Goal: Task Accomplishment & Management: Manage account settings

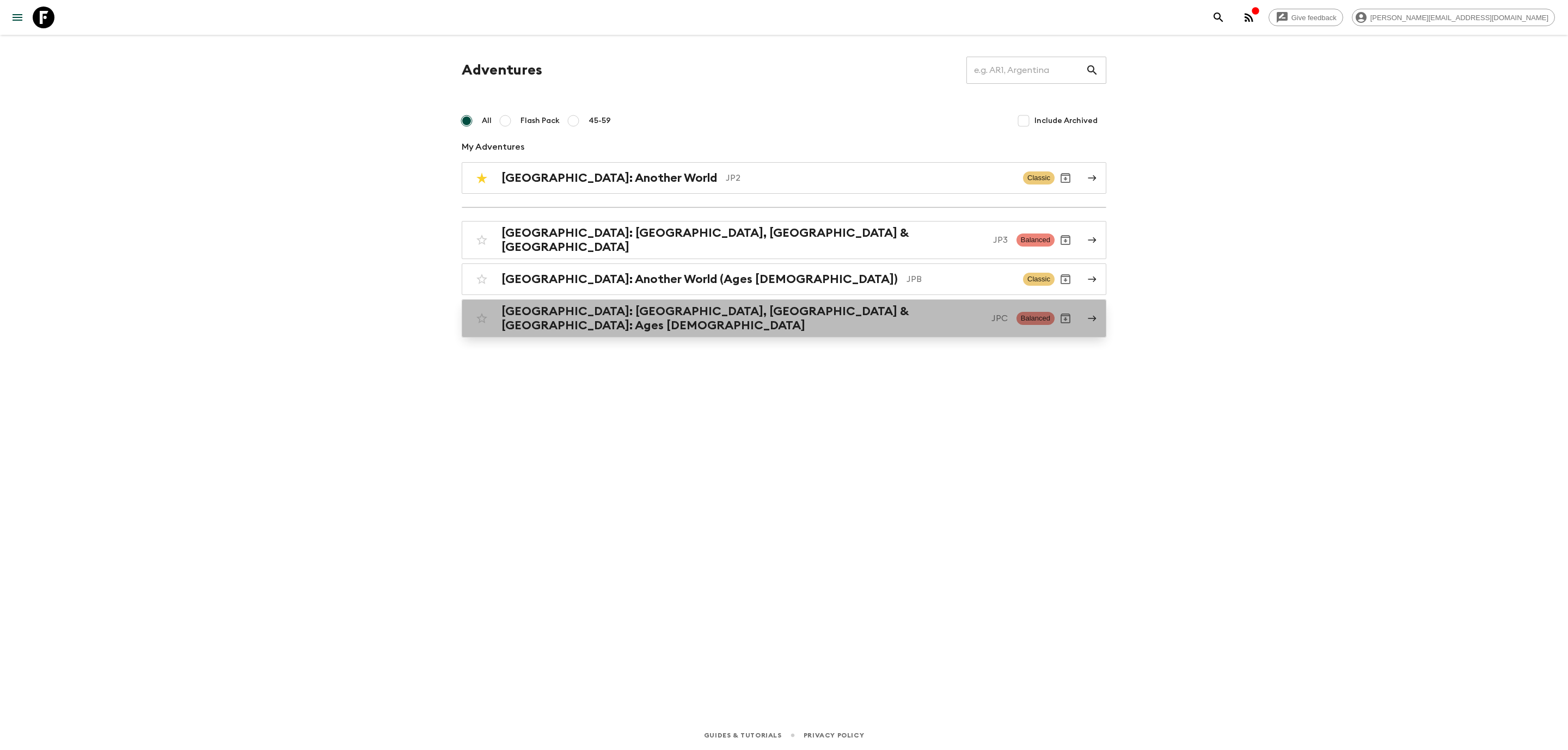
click at [650, 319] on div "[GEOGRAPHIC_DATA]: [GEOGRAPHIC_DATA], Kanazawa & [GEOGRAPHIC_DATA]: Ages [DEMOG…" at bounding box center [763, 318] width 583 height 28
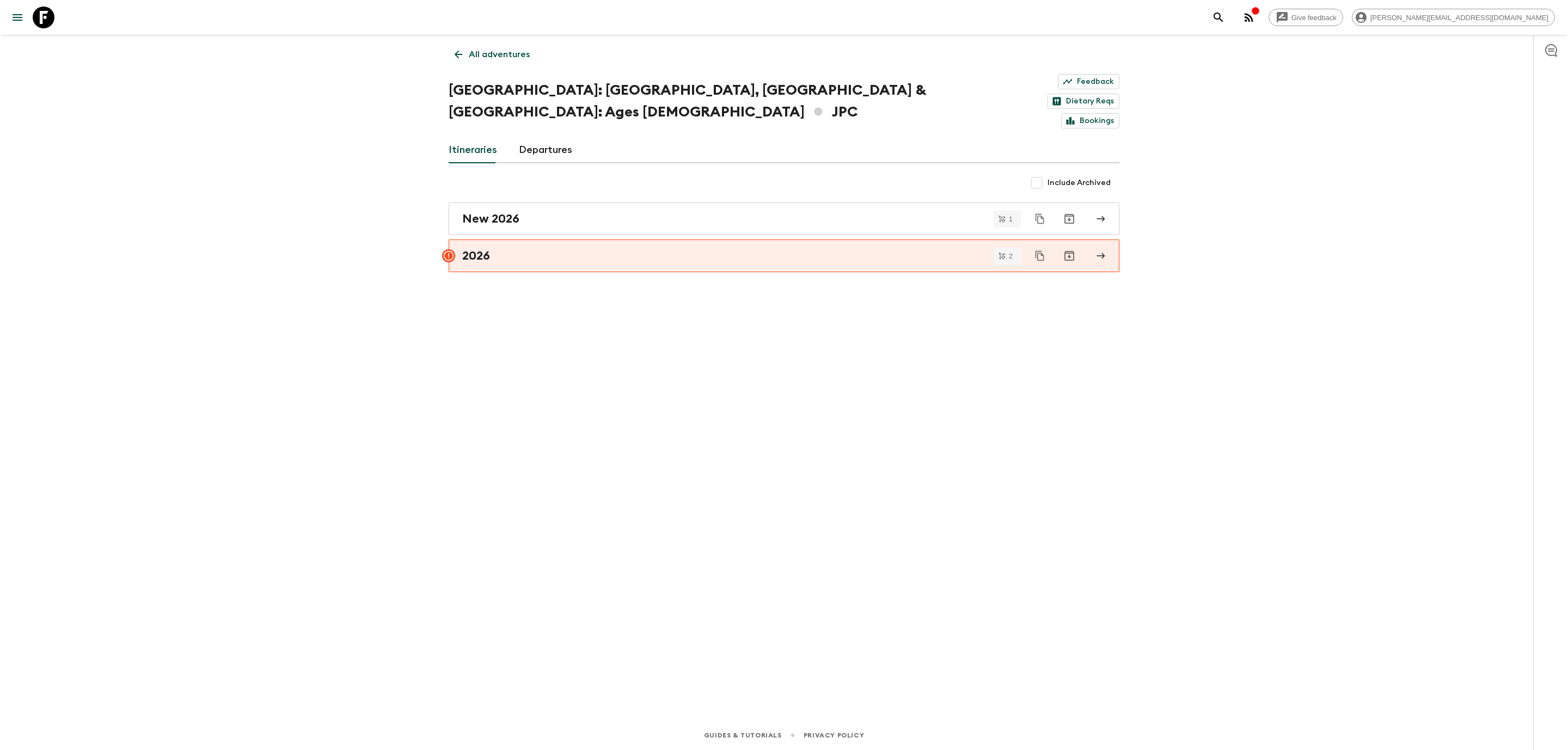
click at [448, 51] on link "All adventures" at bounding box center [492, 54] width 87 height 22
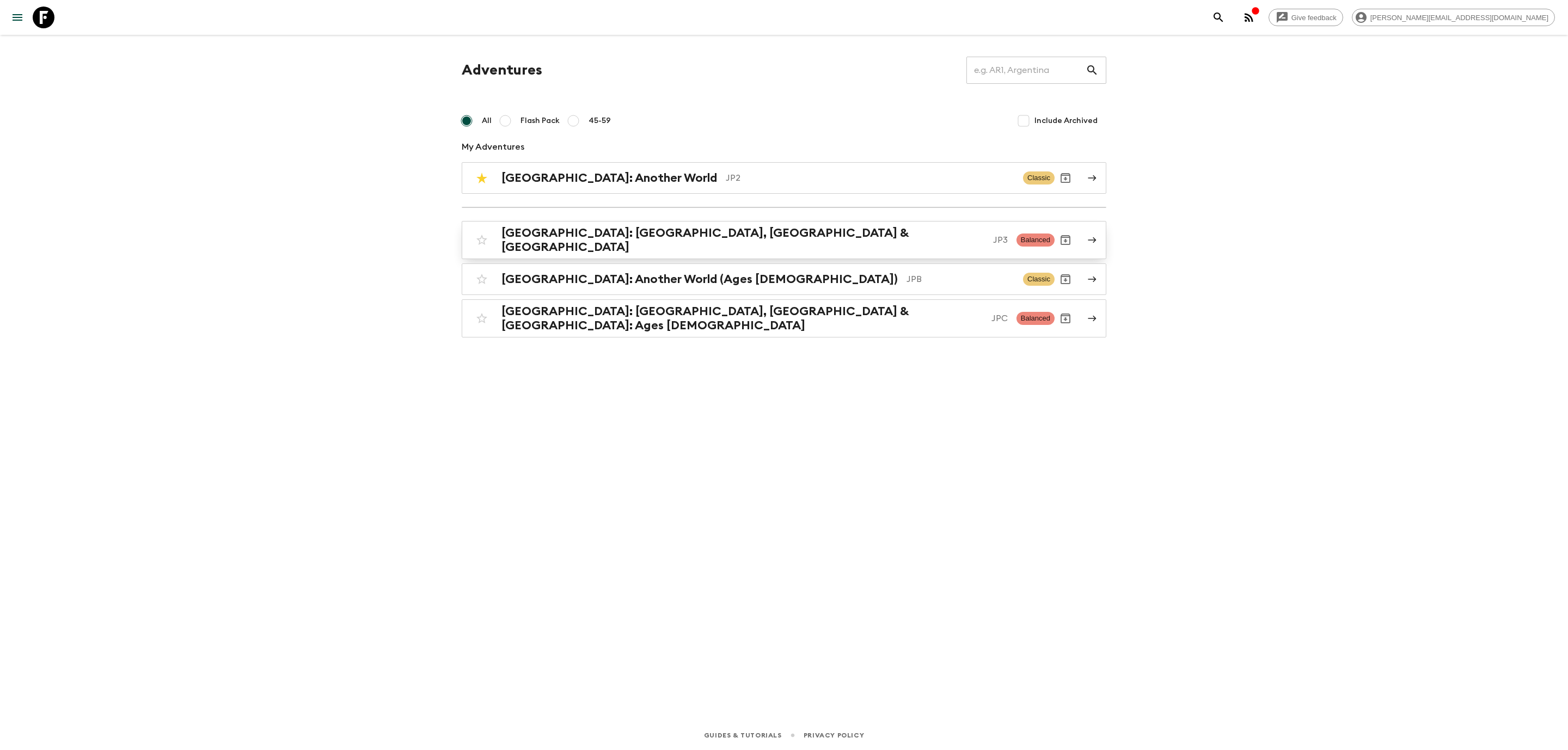
click at [609, 225] on link "[GEOGRAPHIC_DATA]: [GEOGRAPHIC_DATA], Kanazawa & [GEOGRAPHIC_DATA] JP3 Balanced" at bounding box center [784, 240] width 645 height 38
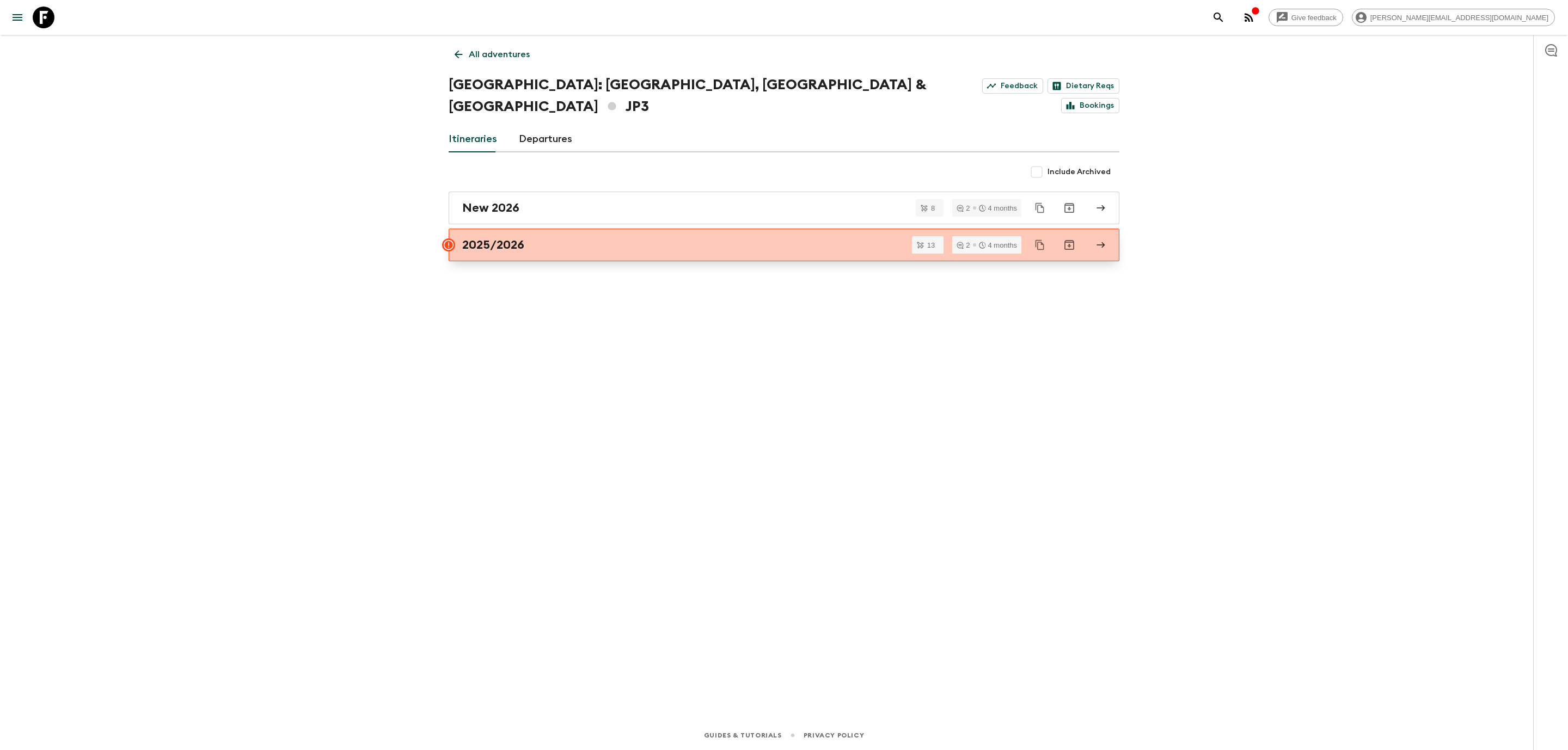
click at [520, 238] on h2 "2025/2026" at bounding box center [494, 244] width 62 height 14
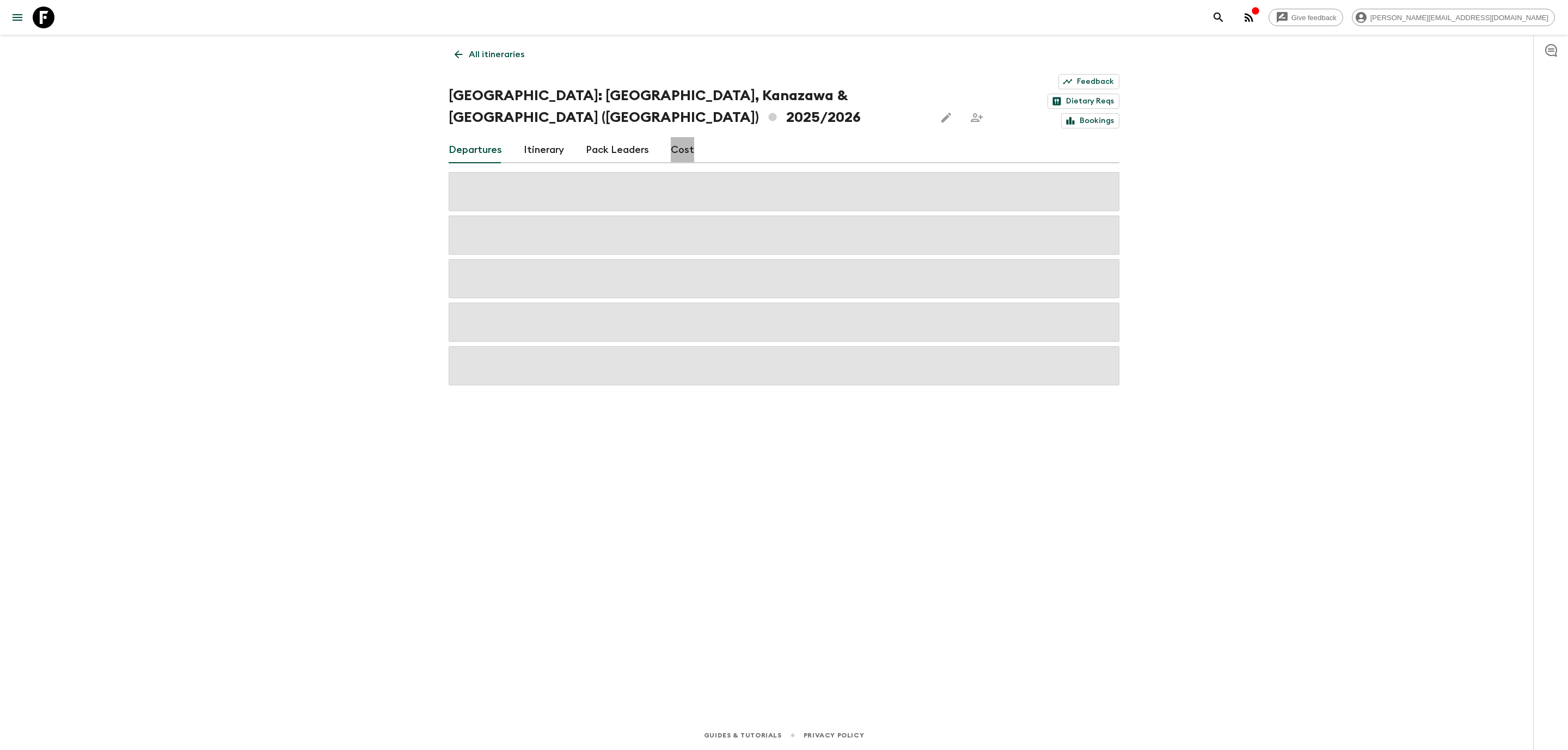
click at [680, 137] on link "Cost" at bounding box center [682, 150] width 24 height 26
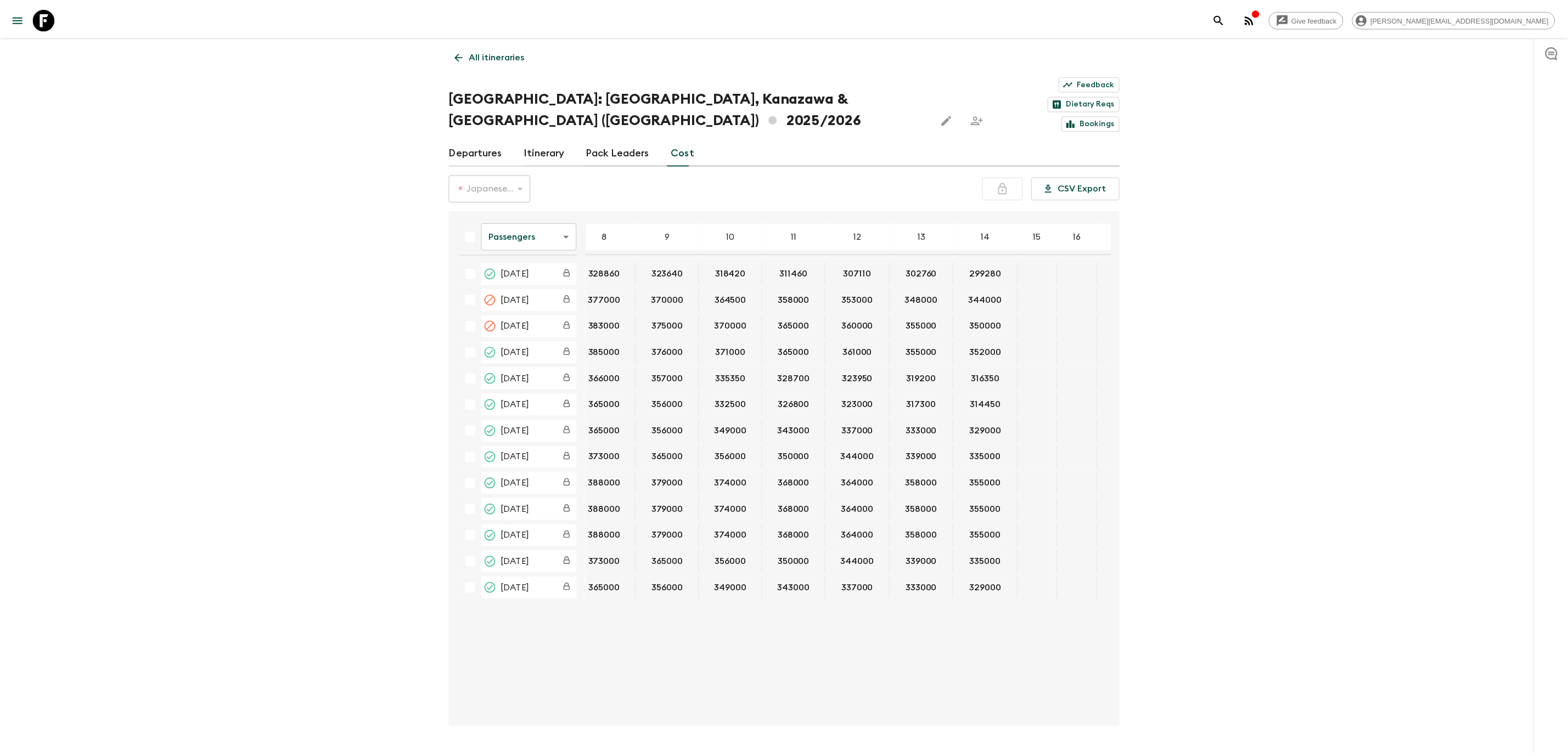
scroll to position [0, 280]
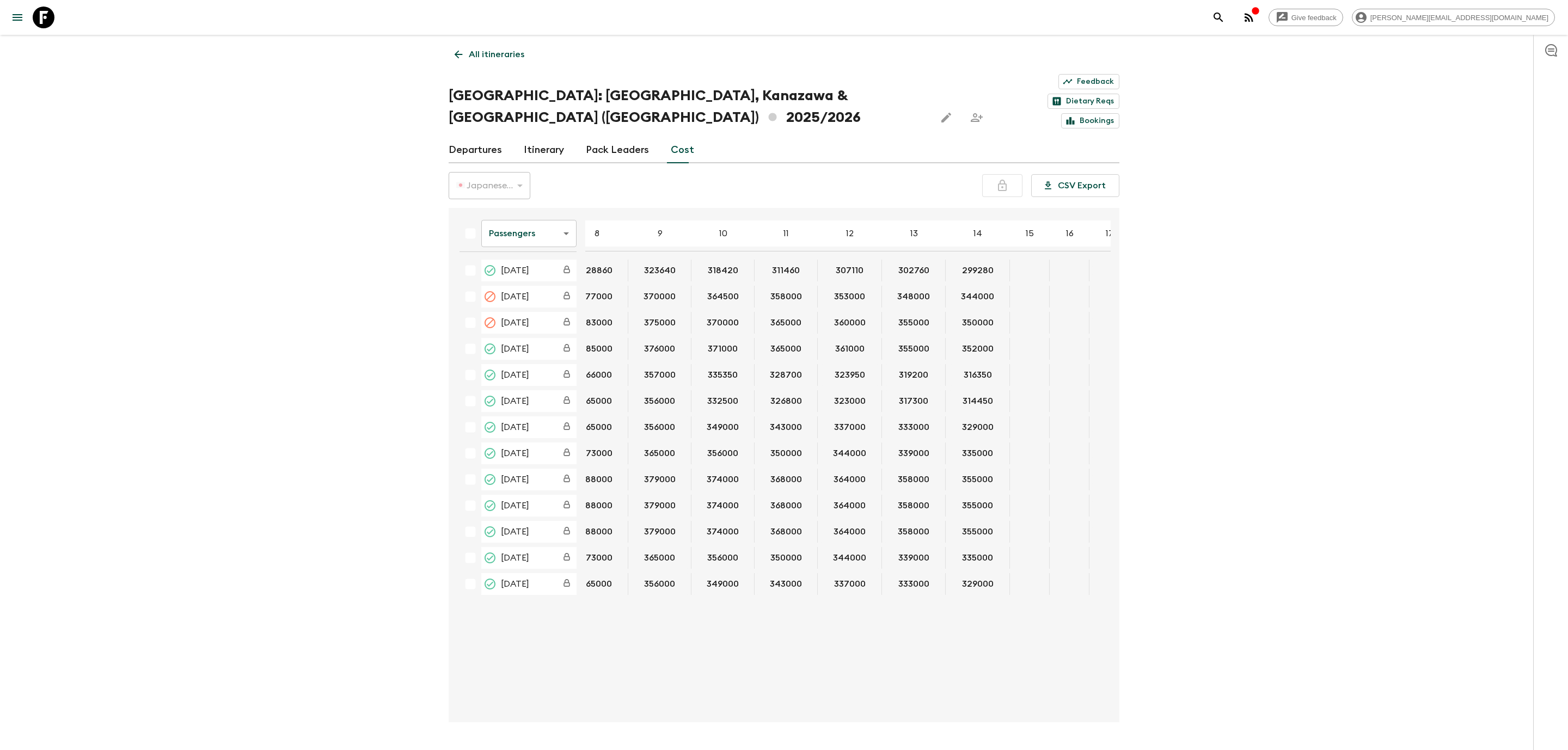
click at [476, 137] on link "Departures" at bounding box center [475, 150] width 54 height 26
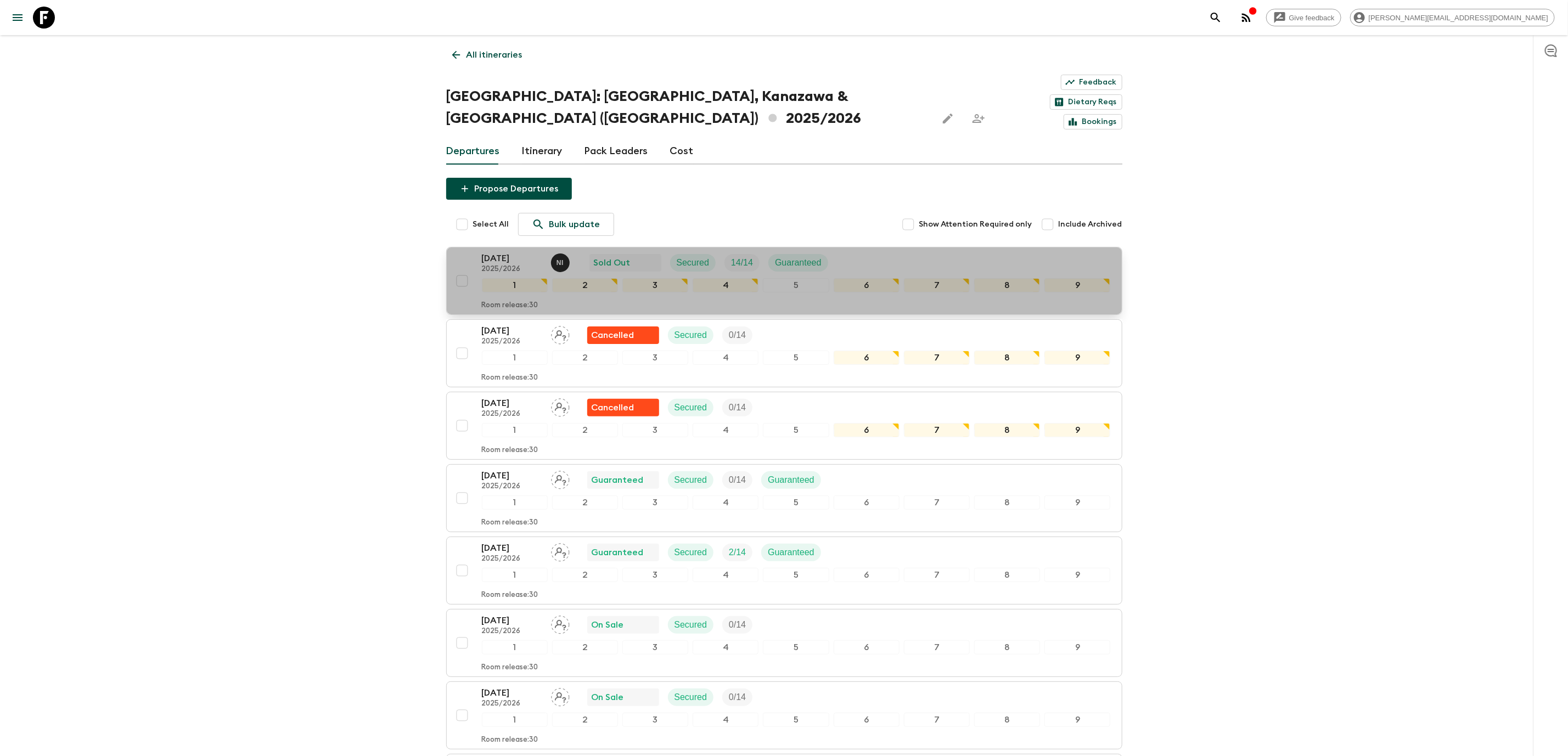
click at [513, 265] on p "2025/2026" at bounding box center [511, 269] width 60 height 9
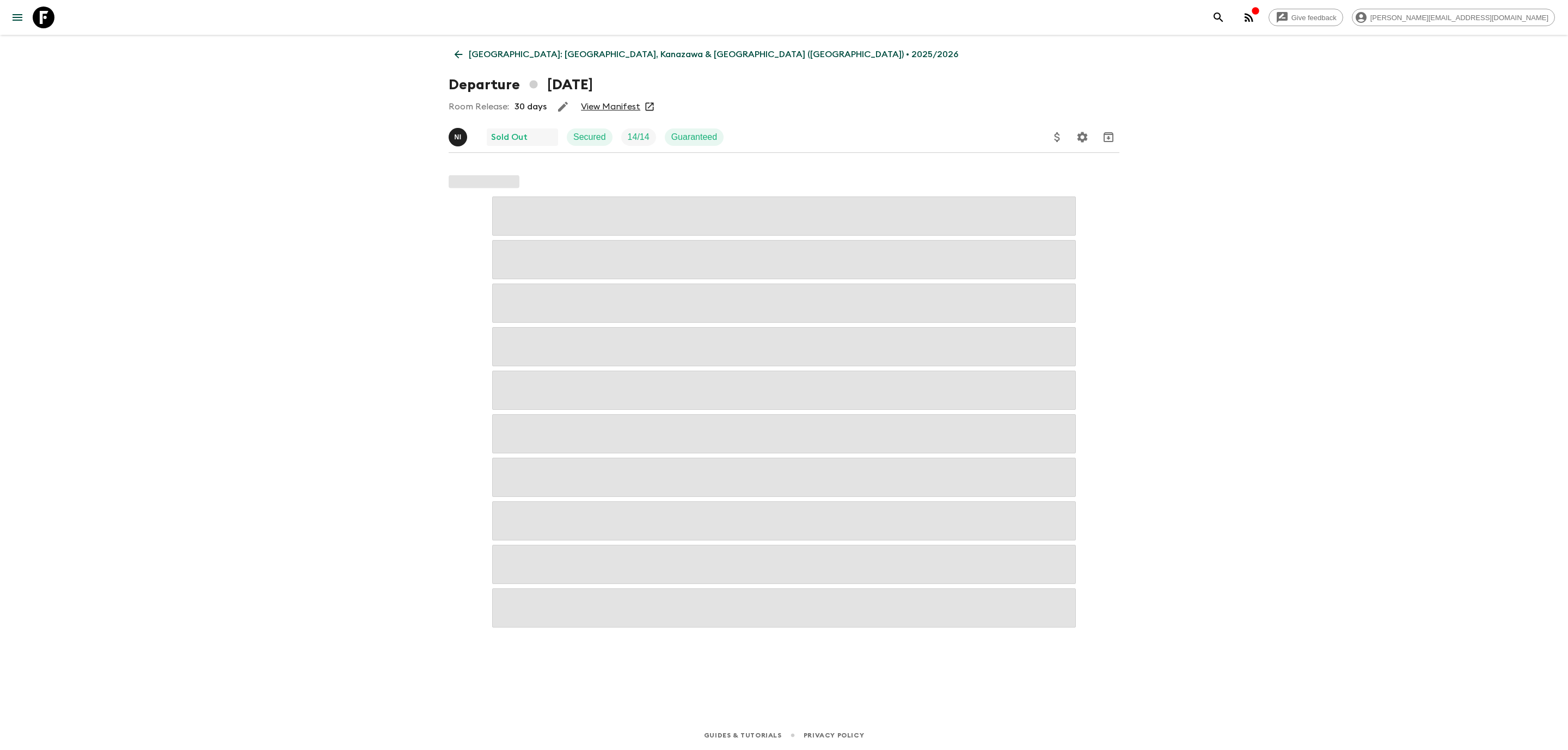
click at [610, 108] on link "View Manifest" at bounding box center [610, 107] width 59 height 11
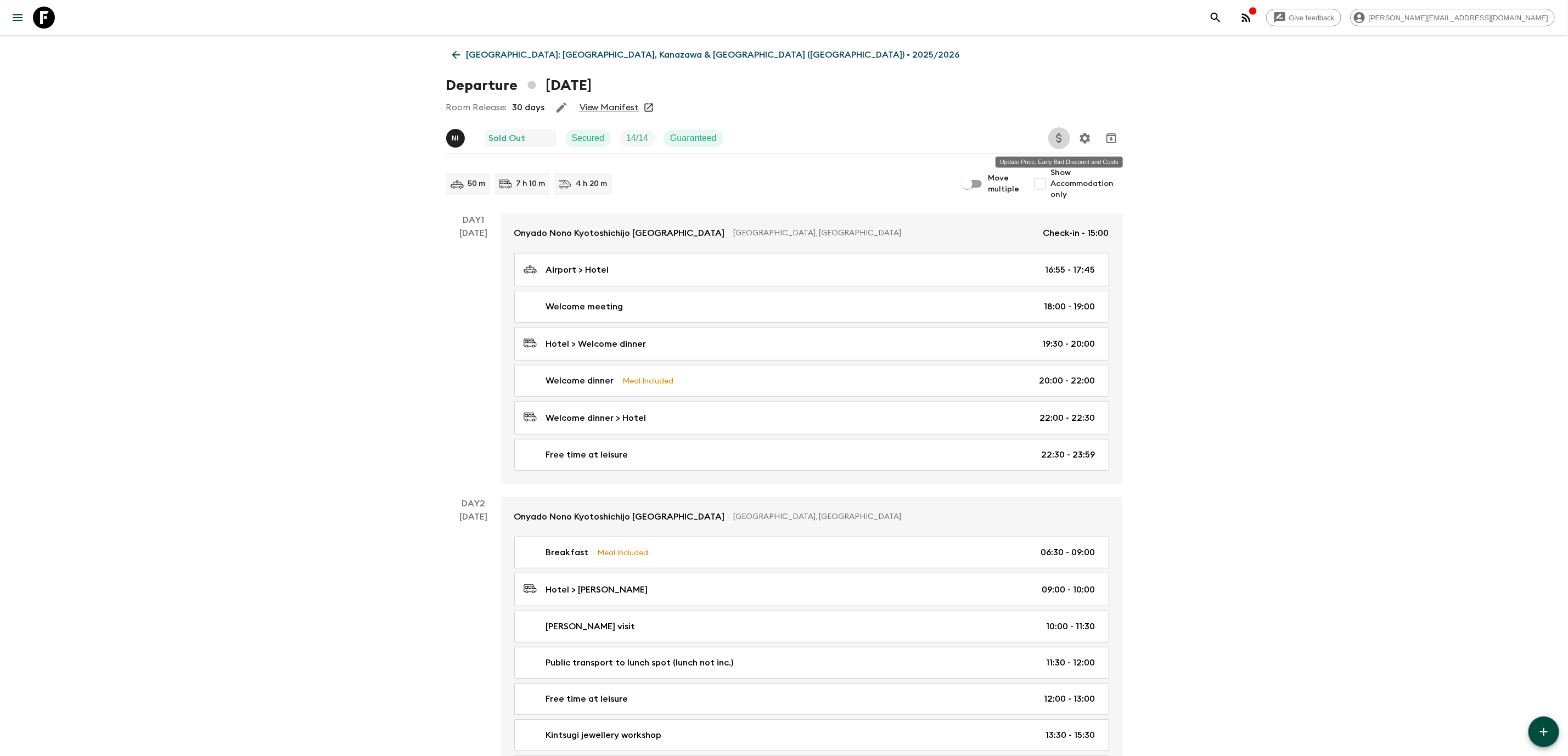
click at [1057, 134] on icon "Update Price, Early Bird Discount and Costs" at bounding box center [1059, 138] width 13 height 13
click at [1125, 159] on li "Update Passenger Costs" at bounding box center [1115, 158] width 127 height 17
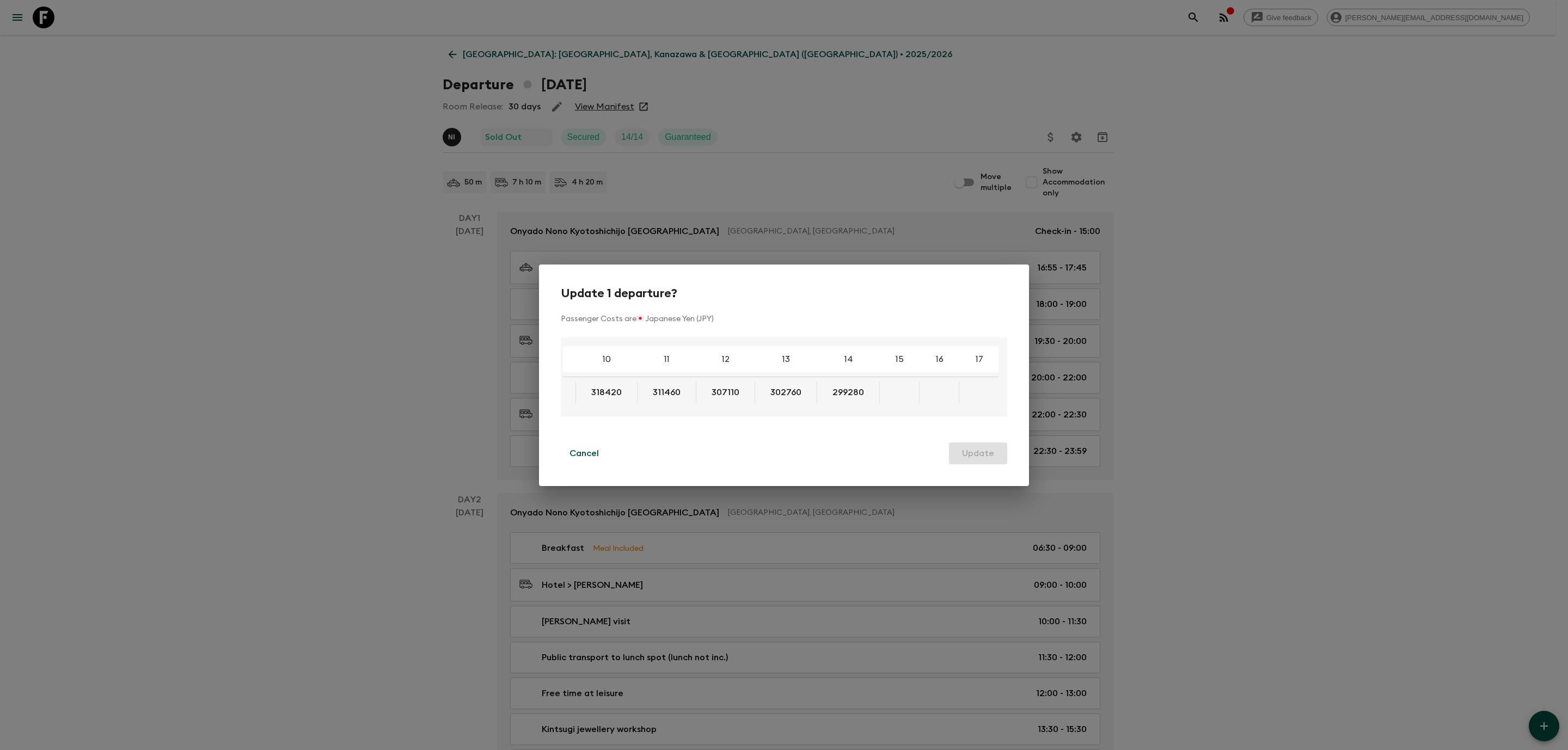
scroll to position [0, 403]
drag, startPoint x: 584, startPoint y: 449, endPoint x: 659, endPoint y: 402, distance: 88.5
click at [586, 449] on p "Cancel" at bounding box center [583, 453] width 29 height 13
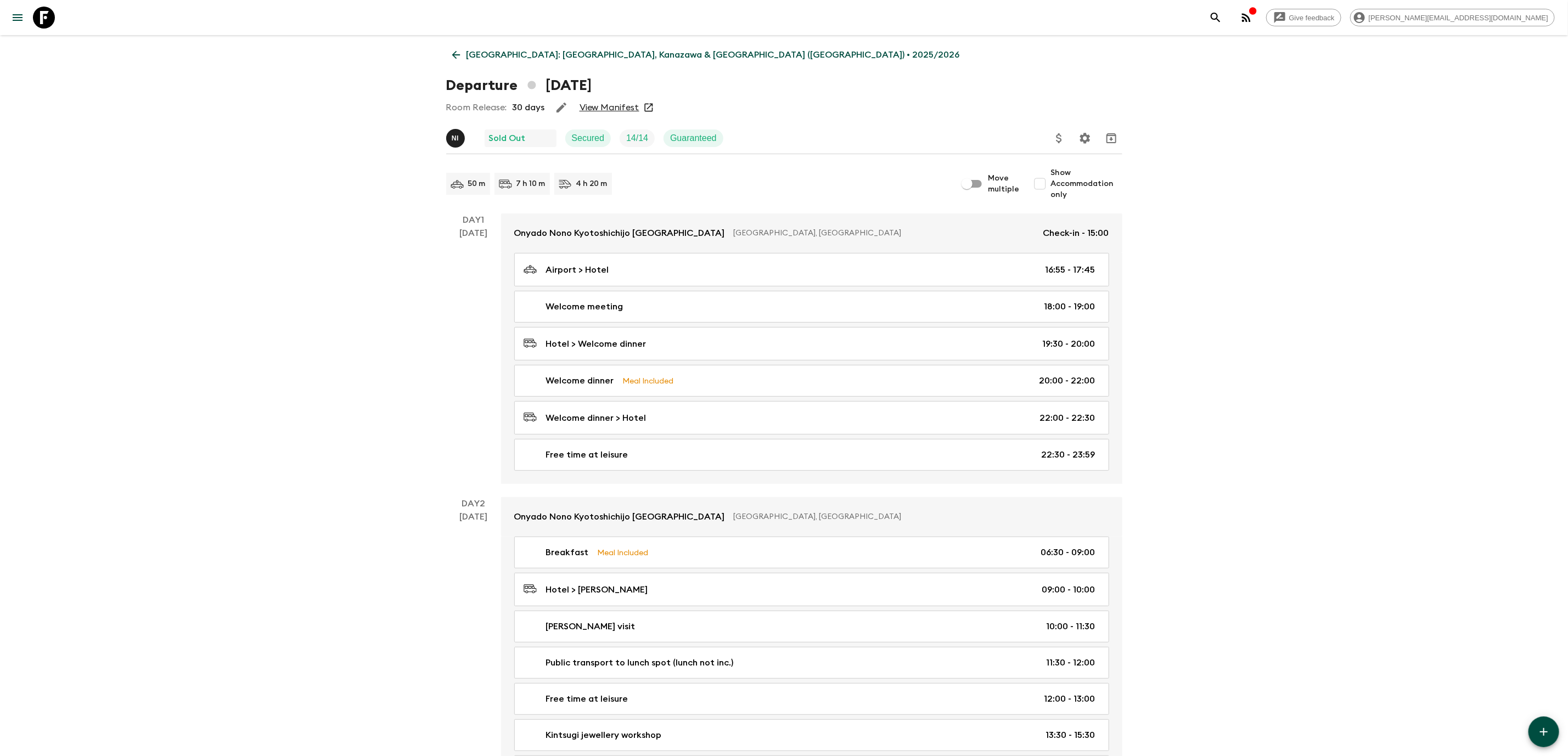
click at [1057, 139] on icon "Update Price, Early Bird Discount and Costs" at bounding box center [1059, 138] width 13 height 13
click at [1070, 189] on li "Update Mandatory Costs" at bounding box center [1115, 193] width 127 height 17
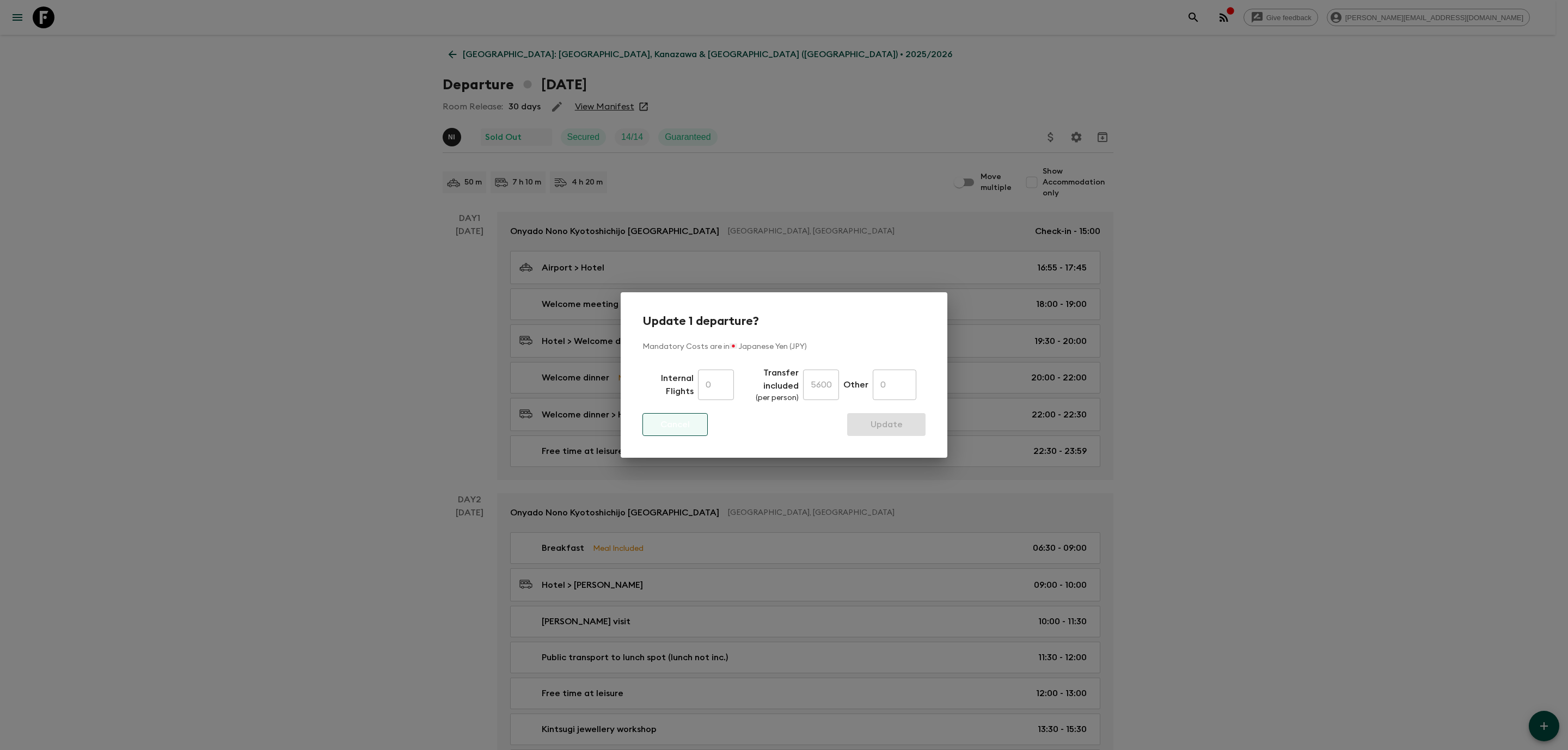
click at [701, 426] on button "Cancel" at bounding box center [675, 425] width 65 height 23
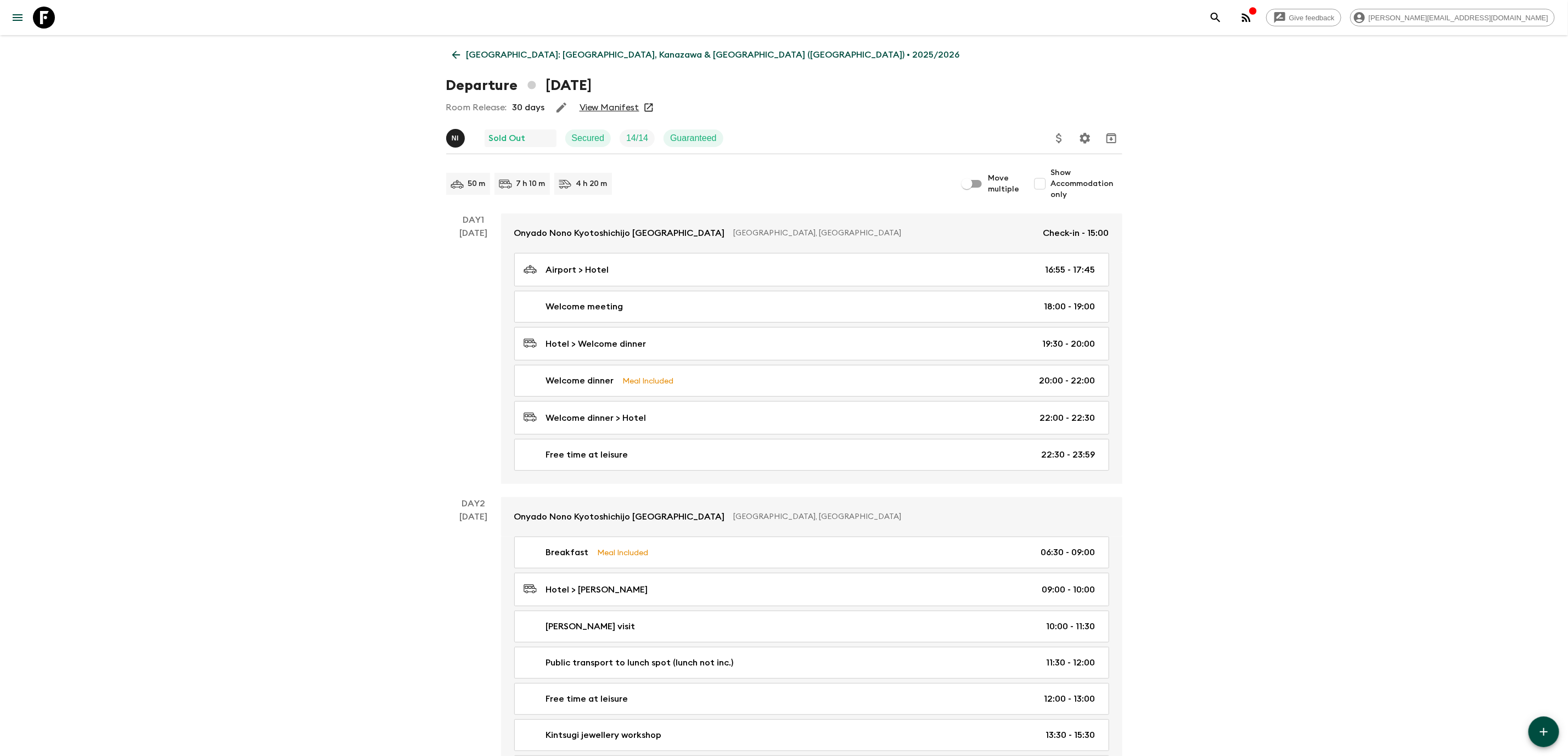
click at [1056, 142] on icon "Update Price, Early Bird Discount and Costs" at bounding box center [1059, 138] width 13 height 13
click at [1086, 175] on li "Update Extras Costs" at bounding box center [1115, 175] width 127 height 17
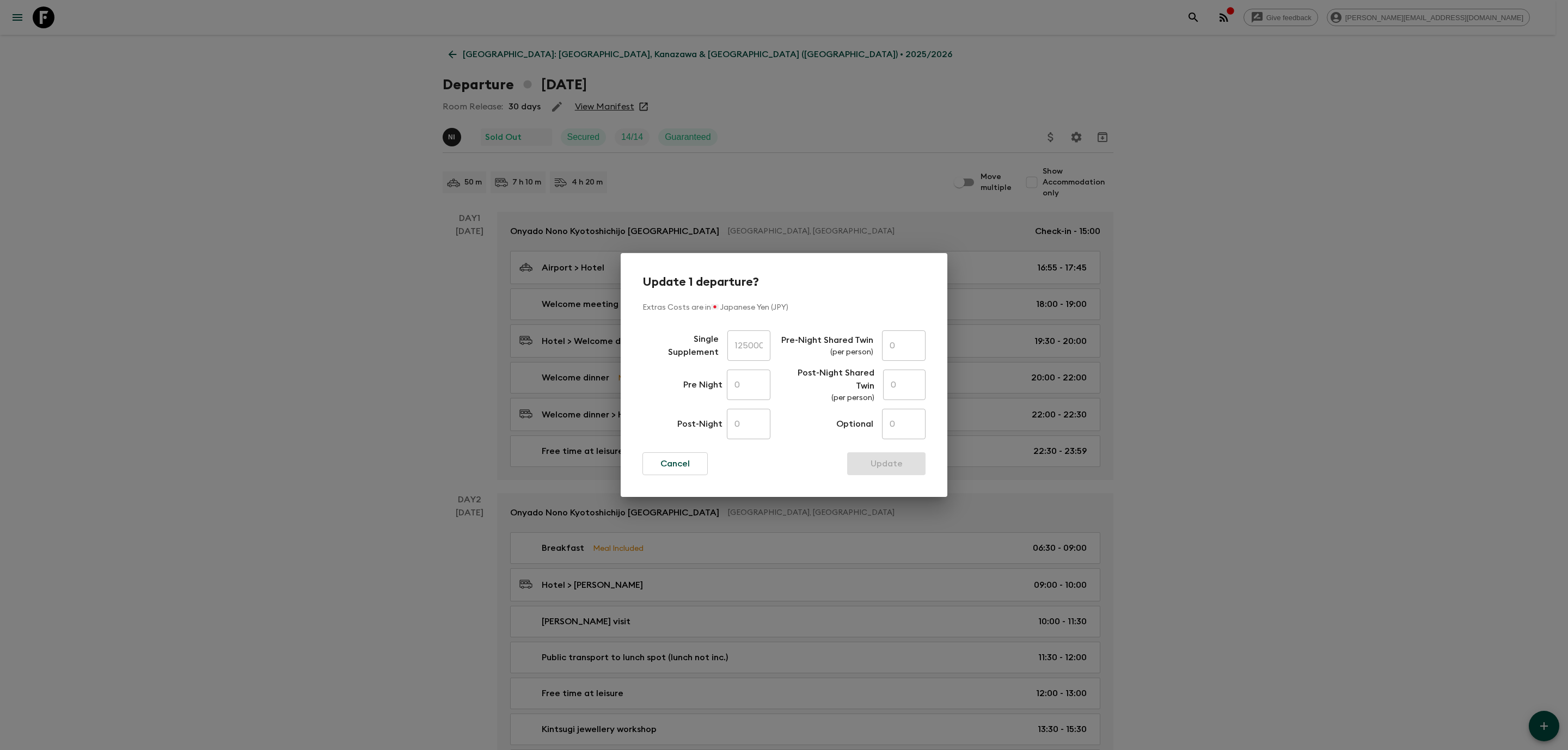
scroll to position [0, 1]
click at [806, 354] on div "Single Supplement 125000 ​ Pre Night 0 ​ Post-Night 0 ​ Pre-Night Shared Twin (…" at bounding box center [784, 384] width 283 height 118
click at [691, 466] on button "Cancel" at bounding box center [675, 463] width 65 height 23
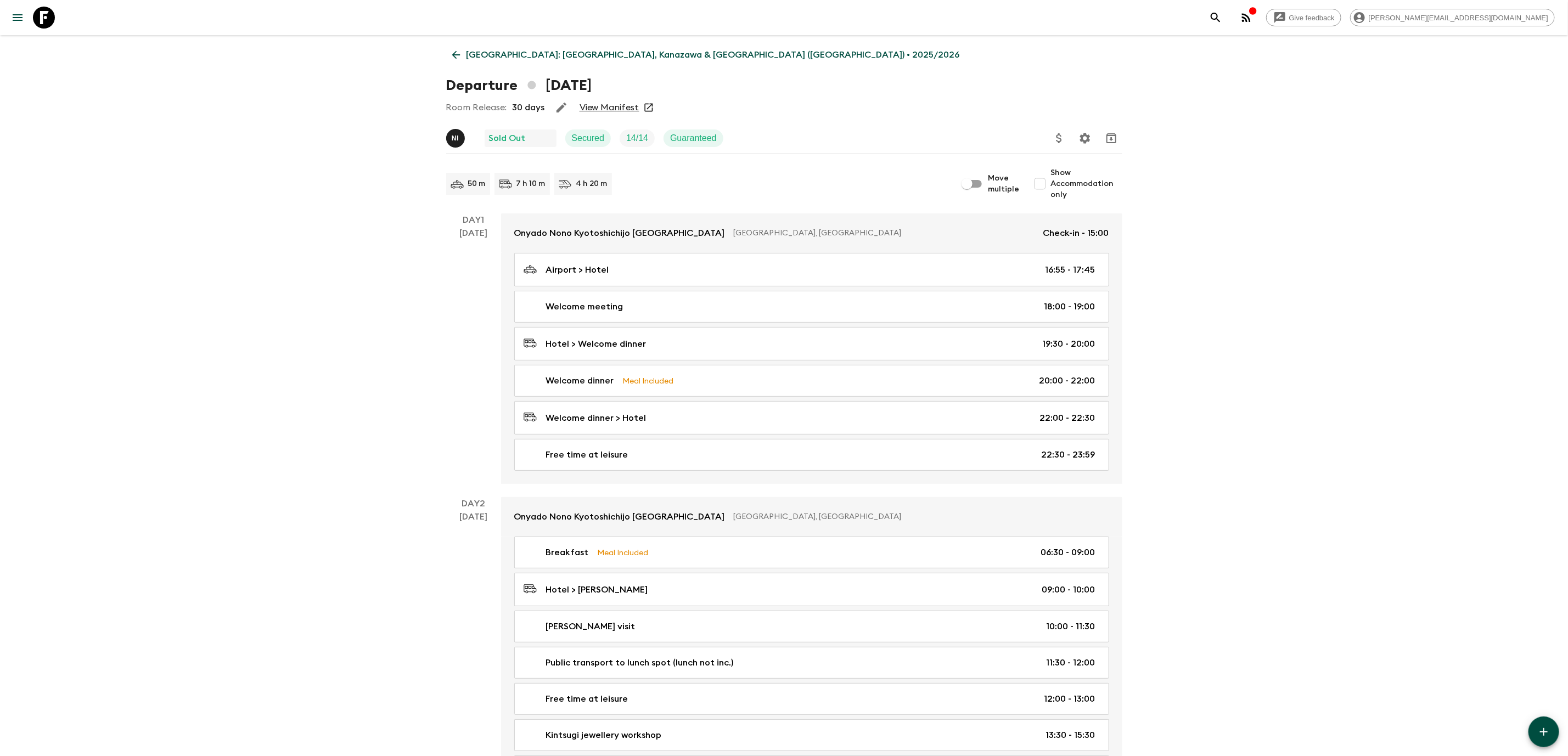
click at [1050, 137] on button "Update Price, Early Bird Discount and Costs" at bounding box center [1059, 138] width 22 height 22
click at [1085, 165] on li "Update Passenger Costs" at bounding box center [1111, 162] width 127 height 17
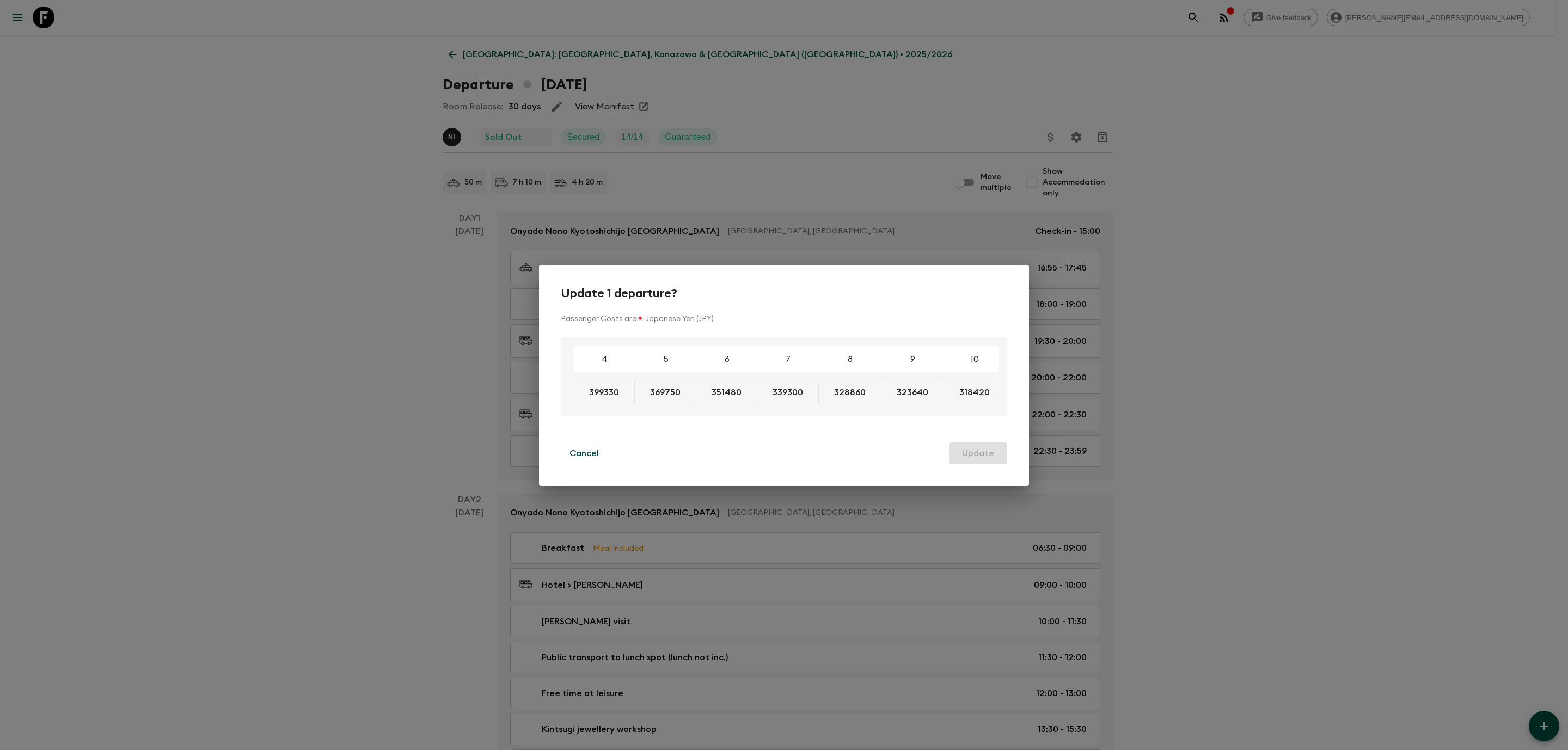
click at [1048, 147] on div "Update 1 departure? Passenger Costs are 🇯🇵 Japanese Yen (JPY) 4 5 6 7 8 9 10 11…" at bounding box center [784, 375] width 1568 height 750
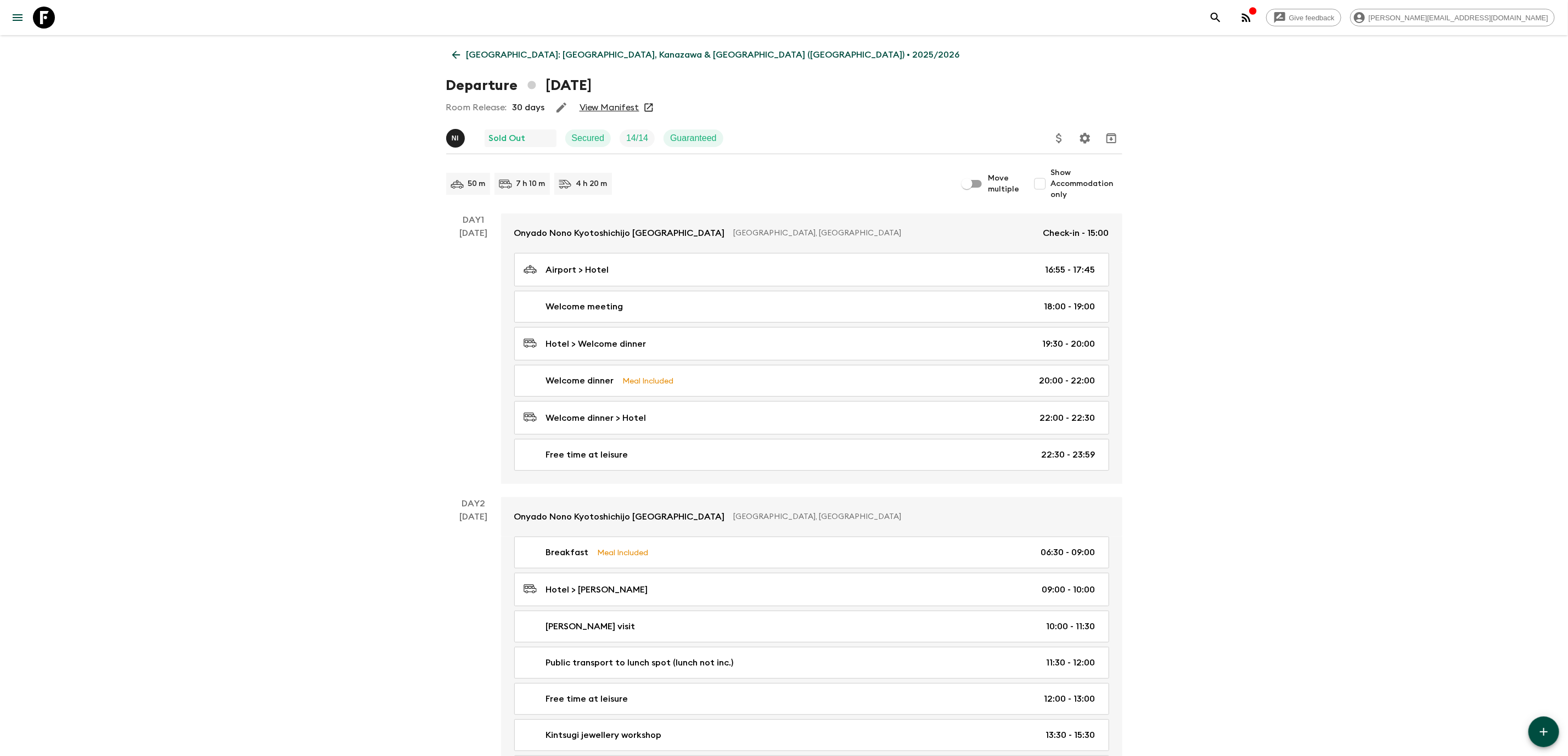
click at [1066, 147] on div at bounding box center [1085, 138] width 73 height 22
click at [1062, 145] on button "Update Price, Early Bird Discount and Costs" at bounding box center [1059, 138] width 22 height 22
click at [1065, 191] on li "Update Mandatory Costs" at bounding box center [1111, 197] width 127 height 17
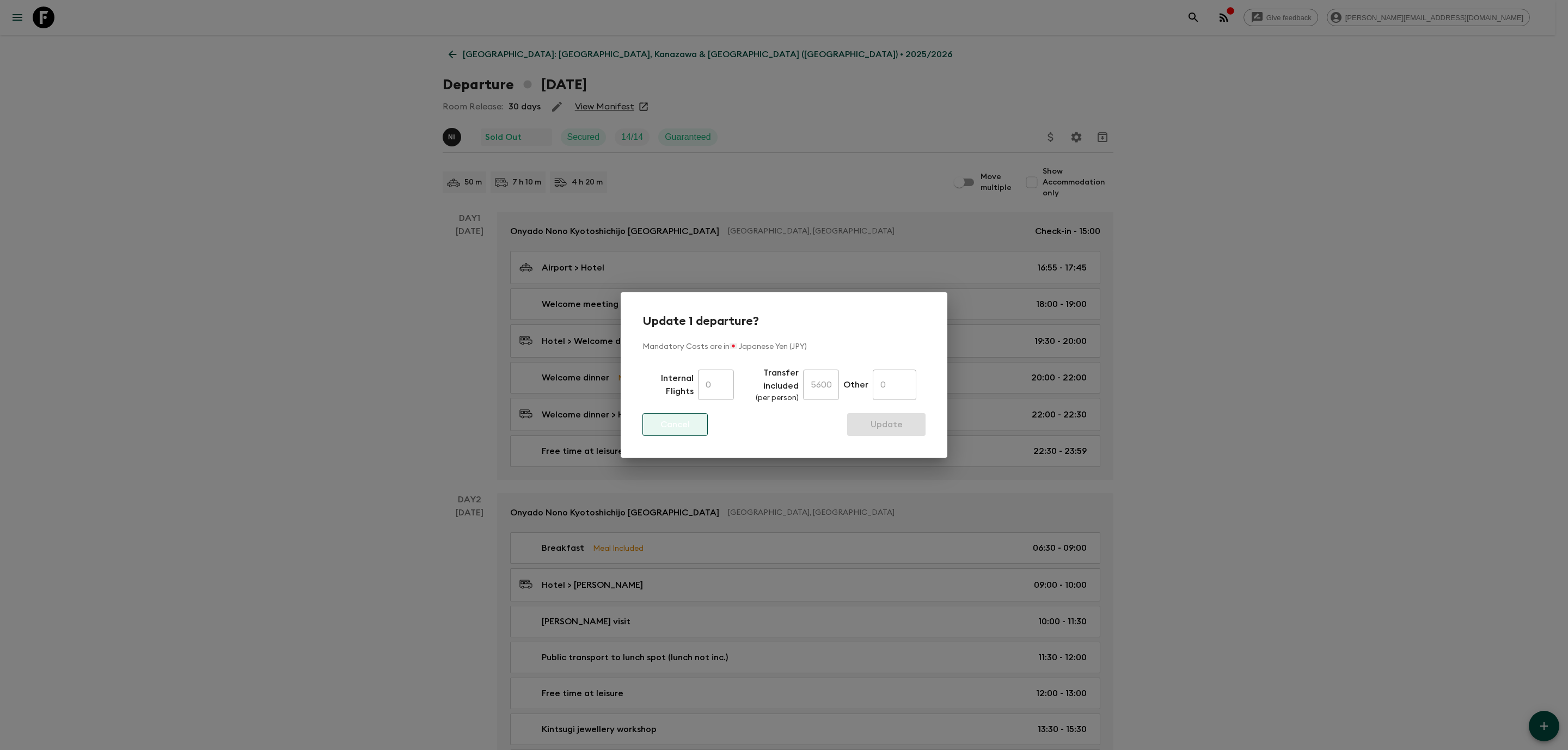
click at [676, 418] on p "Cancel" at bounding box center [675, 425] width 29 height 13
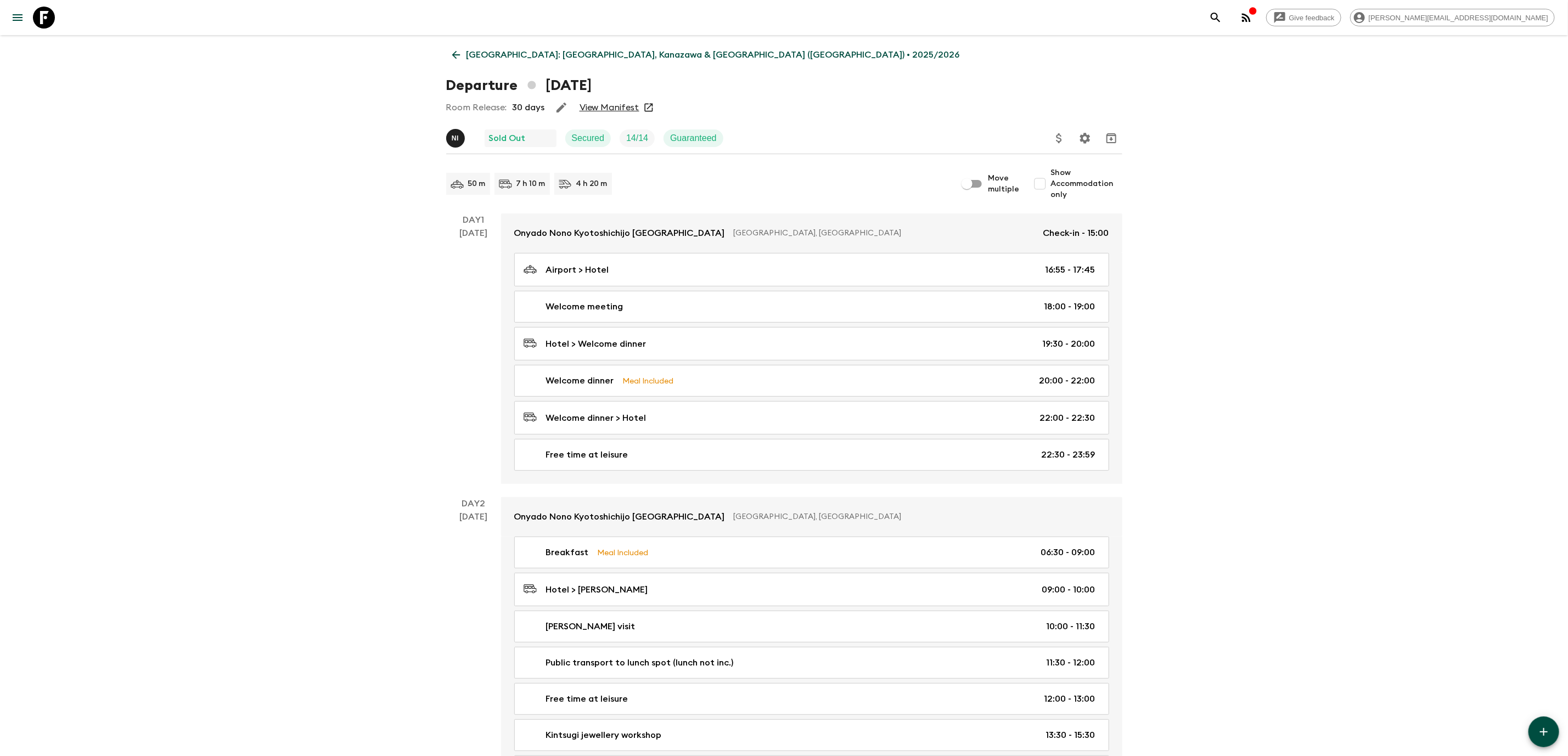
click at [1057, 137] on icon "Update Price, Early Bird Discount and Costs" at bounding box center [1059, 138] width 6 height 10
click at [1079, 184] on li "Update Mandatory Costs" at bounding box center [1119, 191] width 127 height 17
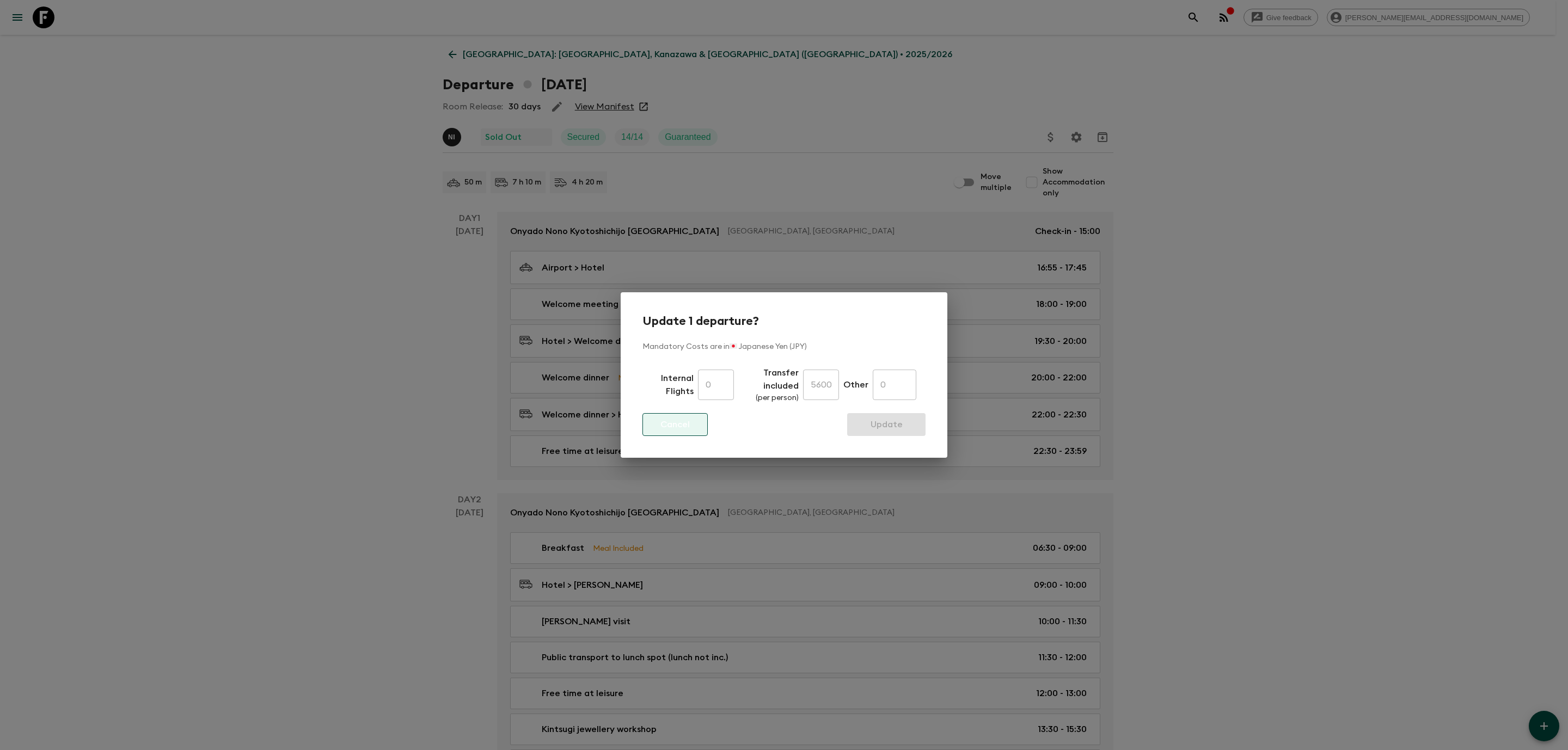
click at [665, 413] on button "Cancel" at bounding box center [675, 425] width 65 height 23
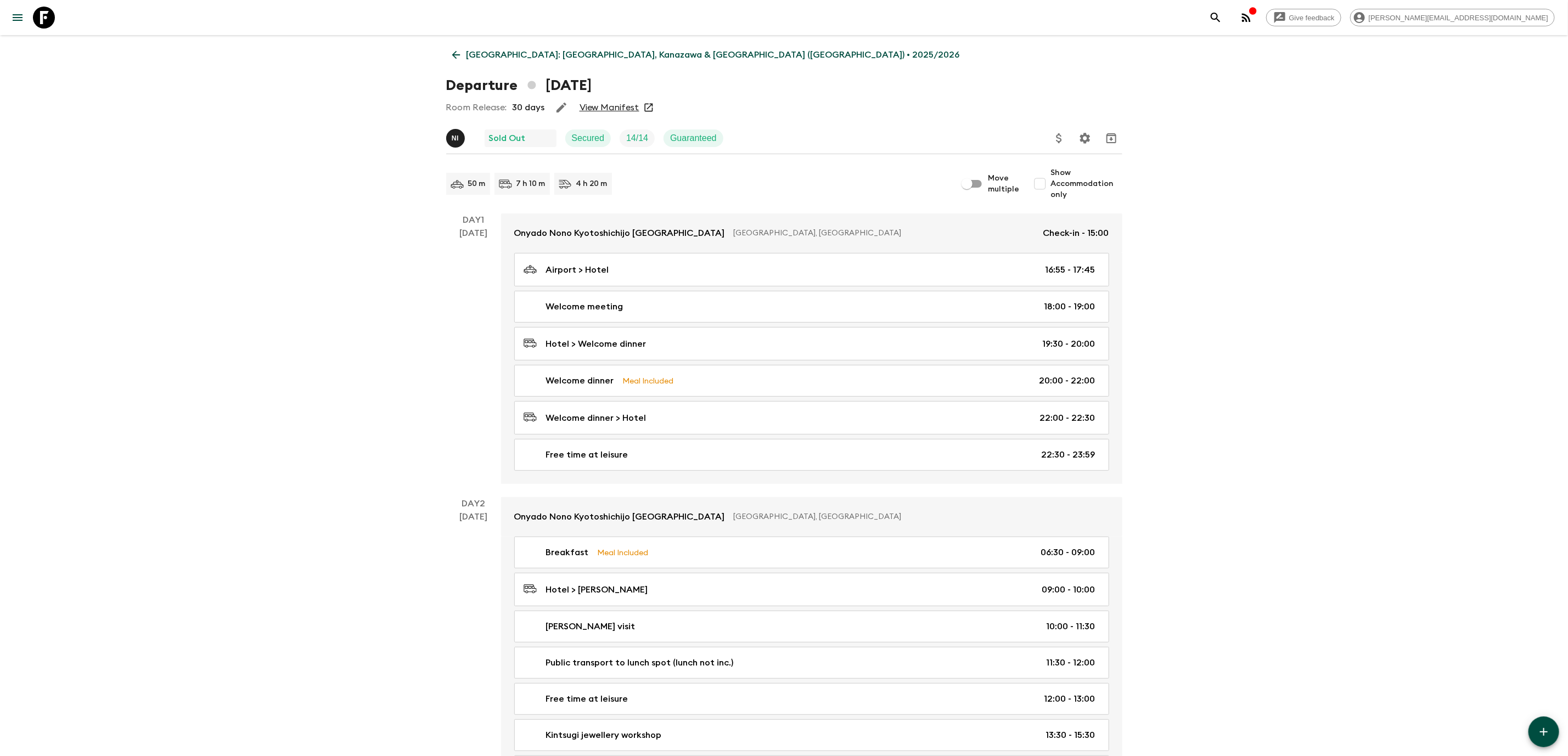
click at [1060, 142] on icon "Update Price, Early Bird Discount and Costs" at bounding box center [1059, 138] width 13 height 13
click at [1084, 173] on li "Update Extras Costs" at bounding box center [1115, 175] width 127 height 17
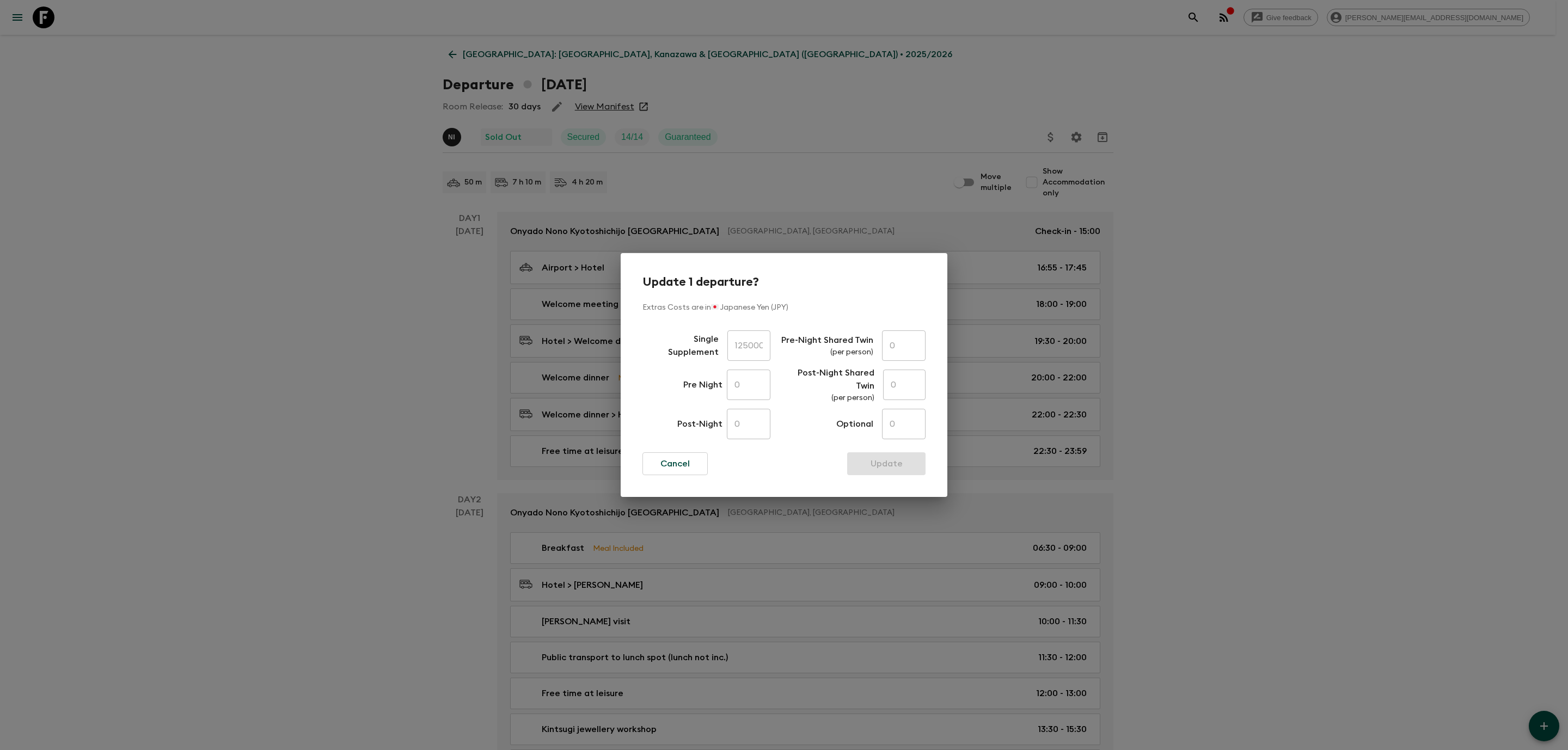
drag, startPoint x: 1432, startPoint y: 367, endPoint x: 1407, endPoint y: 362, distance: 25.5
click at [1432, 367] on div "Update 1 departure? Extras Costs are in 🇯🇵 Japanese Yen (JPY) Single Supplement…" at bounding box center [784, 375] width 1568 height 750
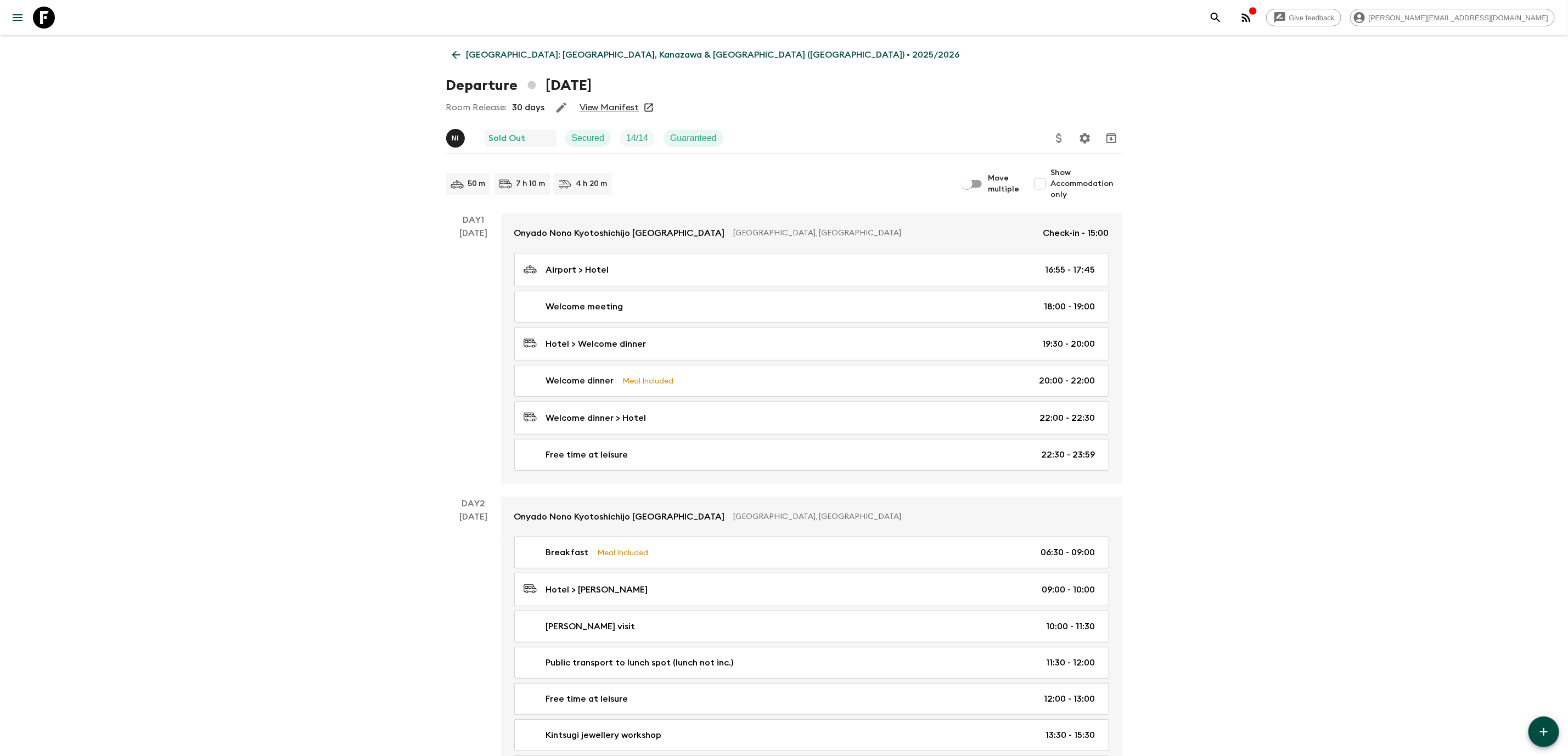
click at [1059, 135] on icon "Update Price, Early Bird Discount and Costs" at bounding box center [1059, 138] width 13 height 13
click at [1083, 159] on li "Update Passenger Costs" at bounding box center [1115, 158] width 127 height 17
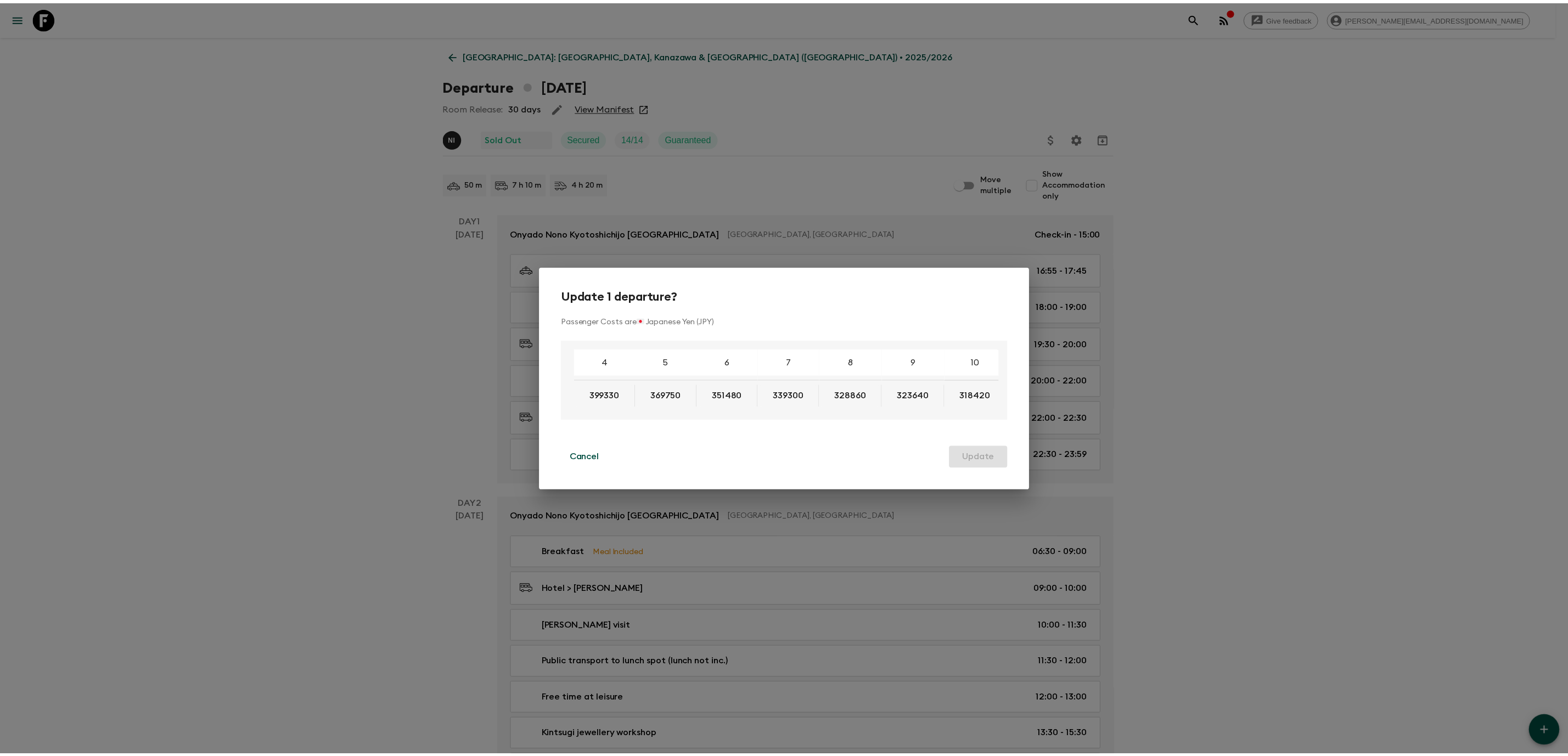
scroll to position [0, 406]
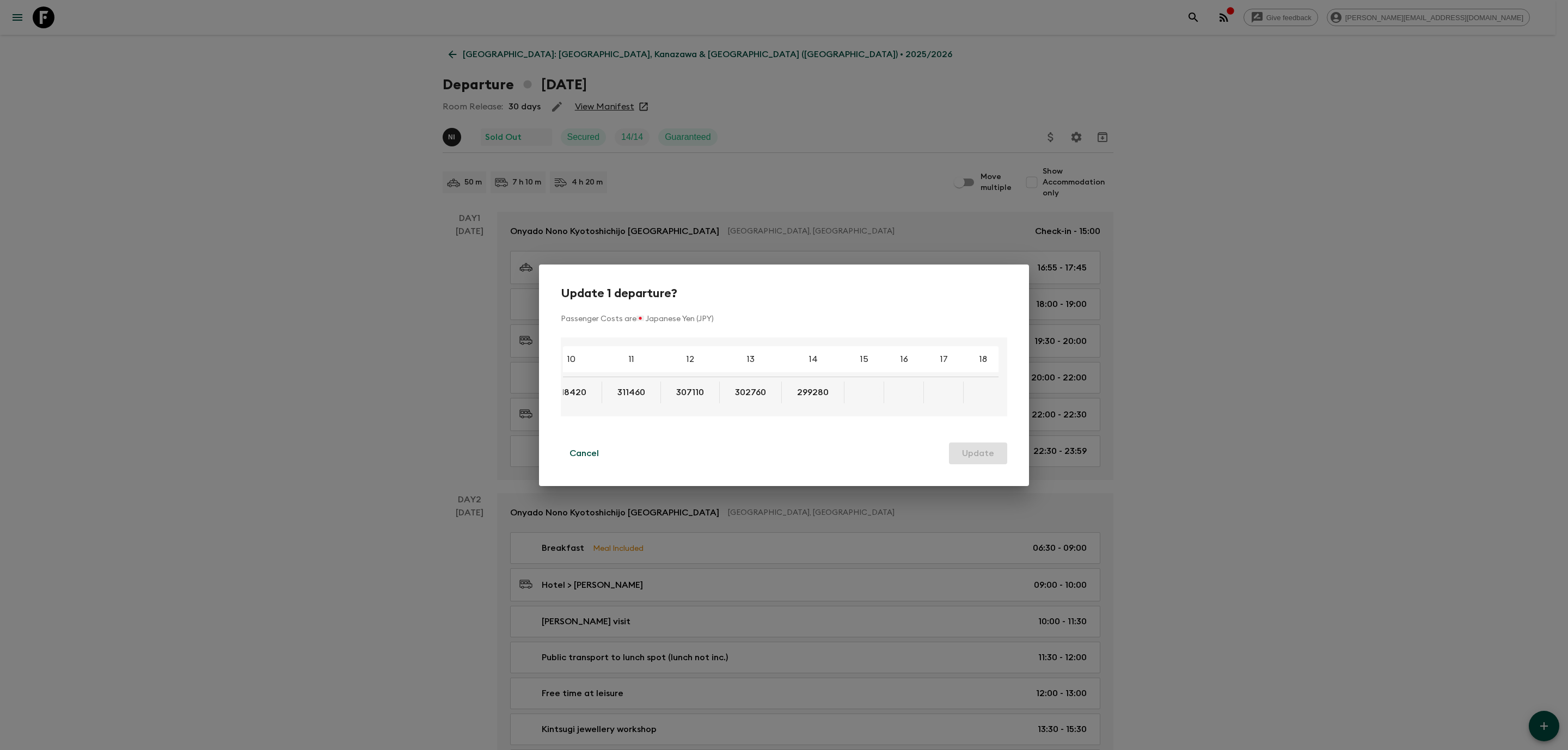
click at [1326, 336] on div "Update 1 departure? Passenger Costs are 🇯🇵 Japanese Yen (JPY) 4 5 6 7 8 9 10 11…" at bounding box center [784, 375] width 1568 height 750
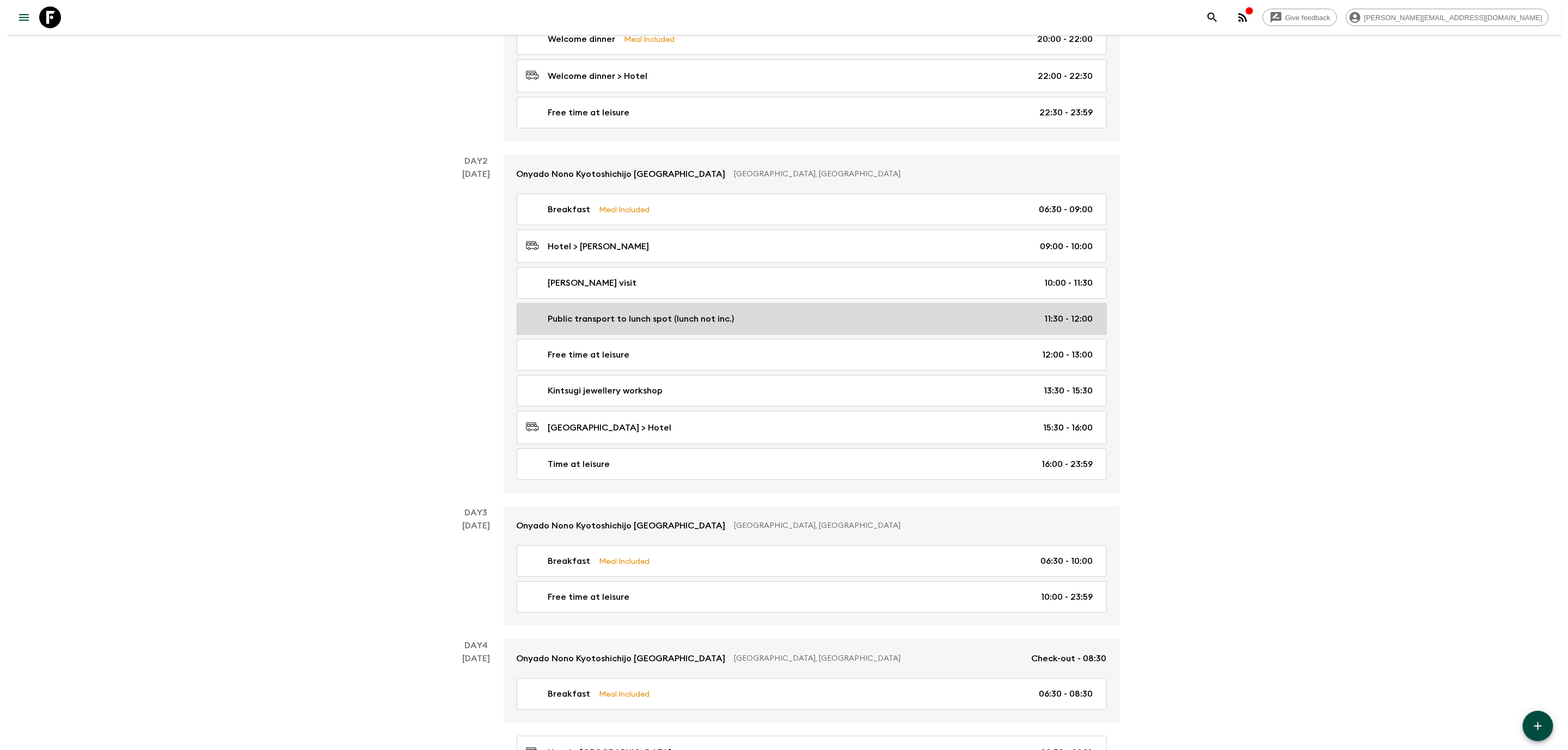
scroll to position [0, 0]
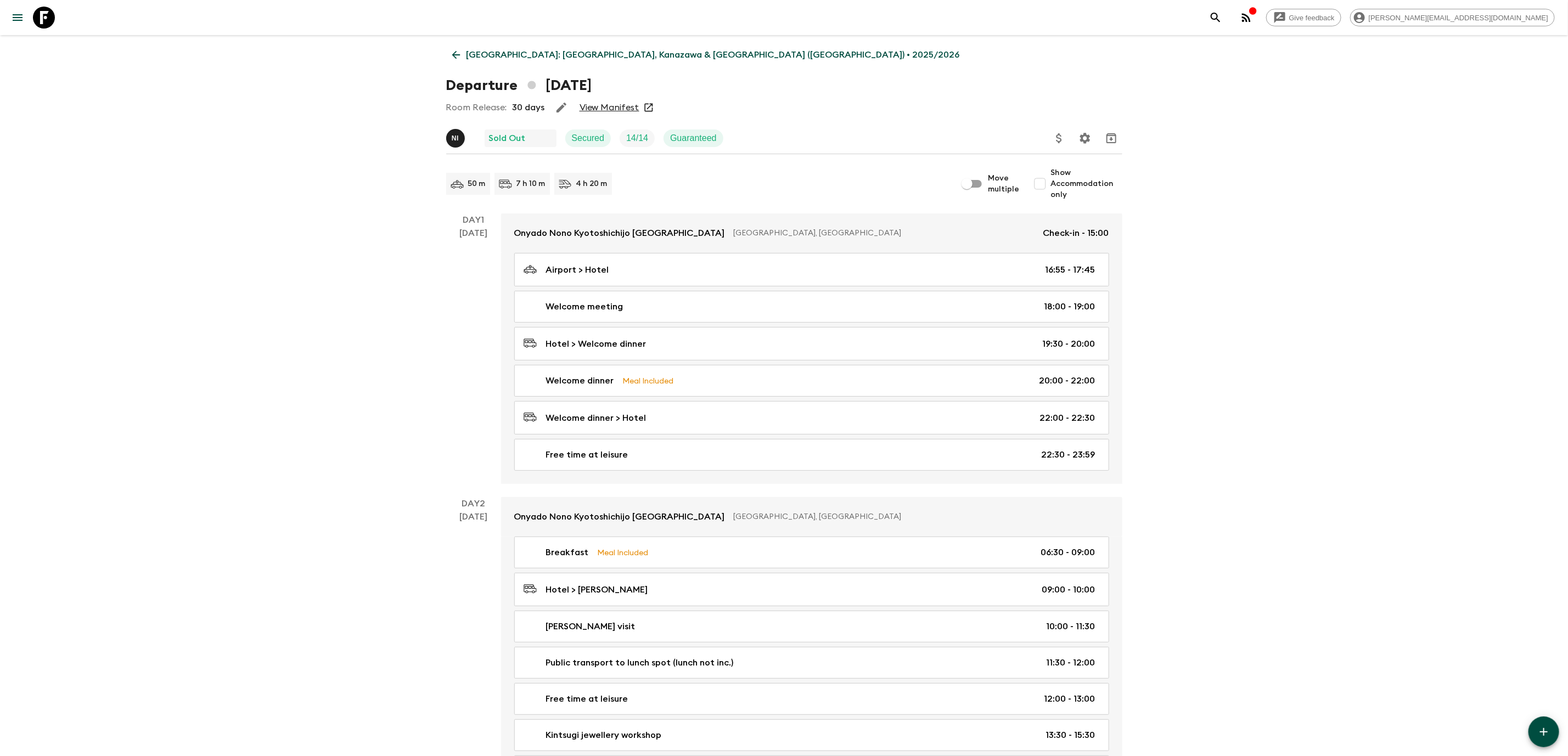
click at [450, 49] on icon at bounding box center [456, 54] width 12 height 12
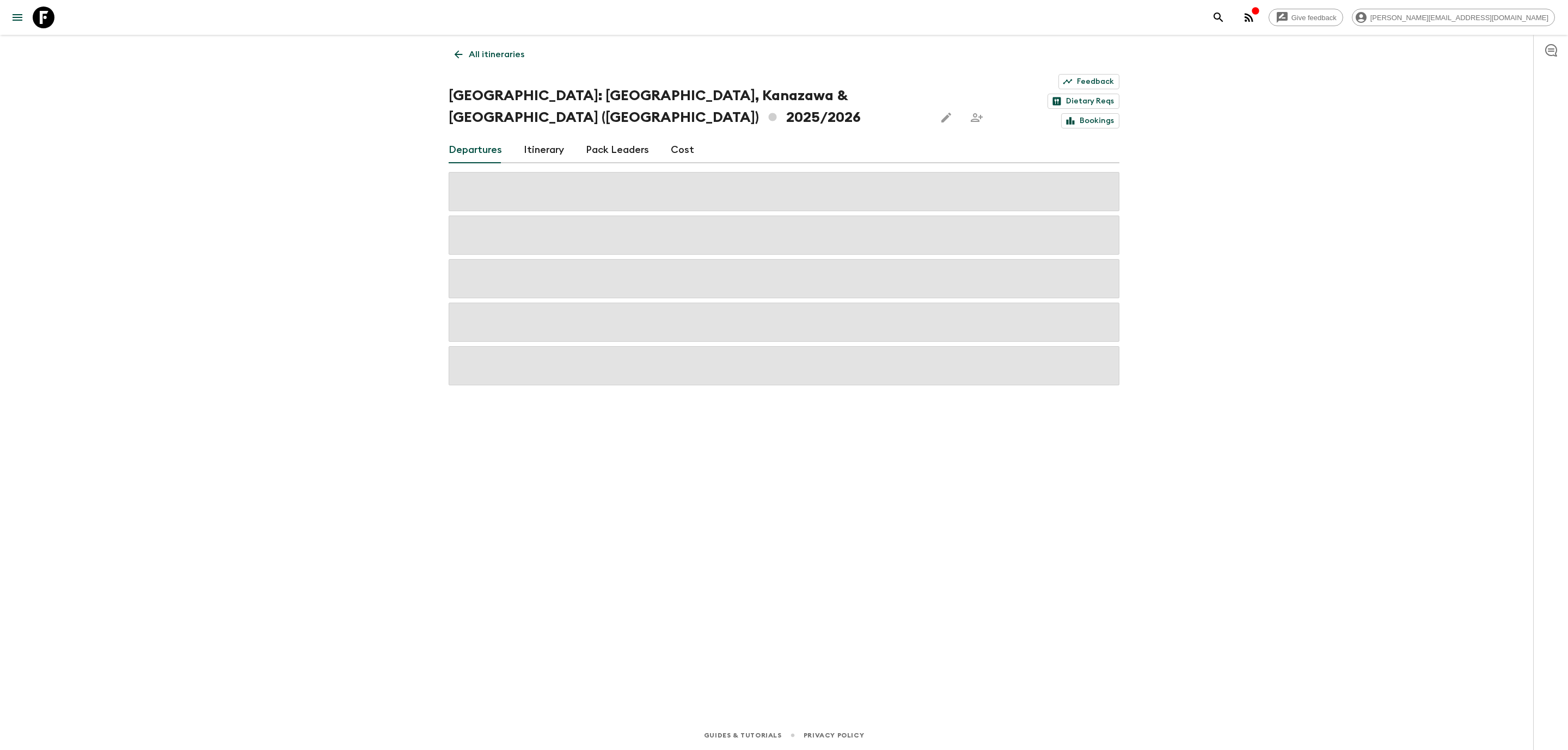
click at [678, 137] on link "Cost" at bounding box center [682, 150] width 24 height 26
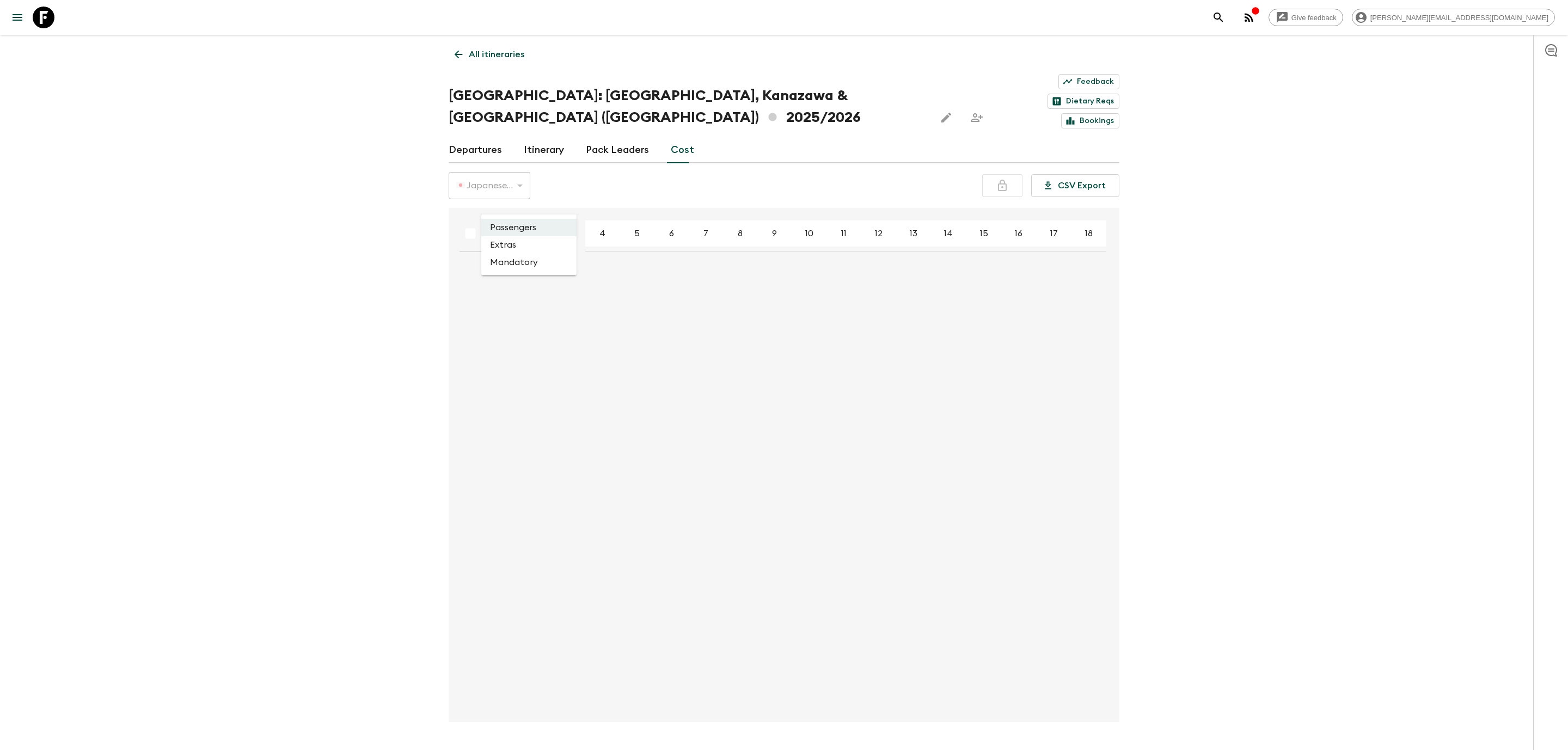
click at [565, 197] on body "Give feedback [PERSON_NAME][EMAIL_ADDRESS][DOMAIN_NAME] All itineraries [GEOGRA…" at bounding box center [784, 391] width 1568 height 782
click at [530, 240] on li "Extras" at bounding box center [529, 244] width 95 height 17
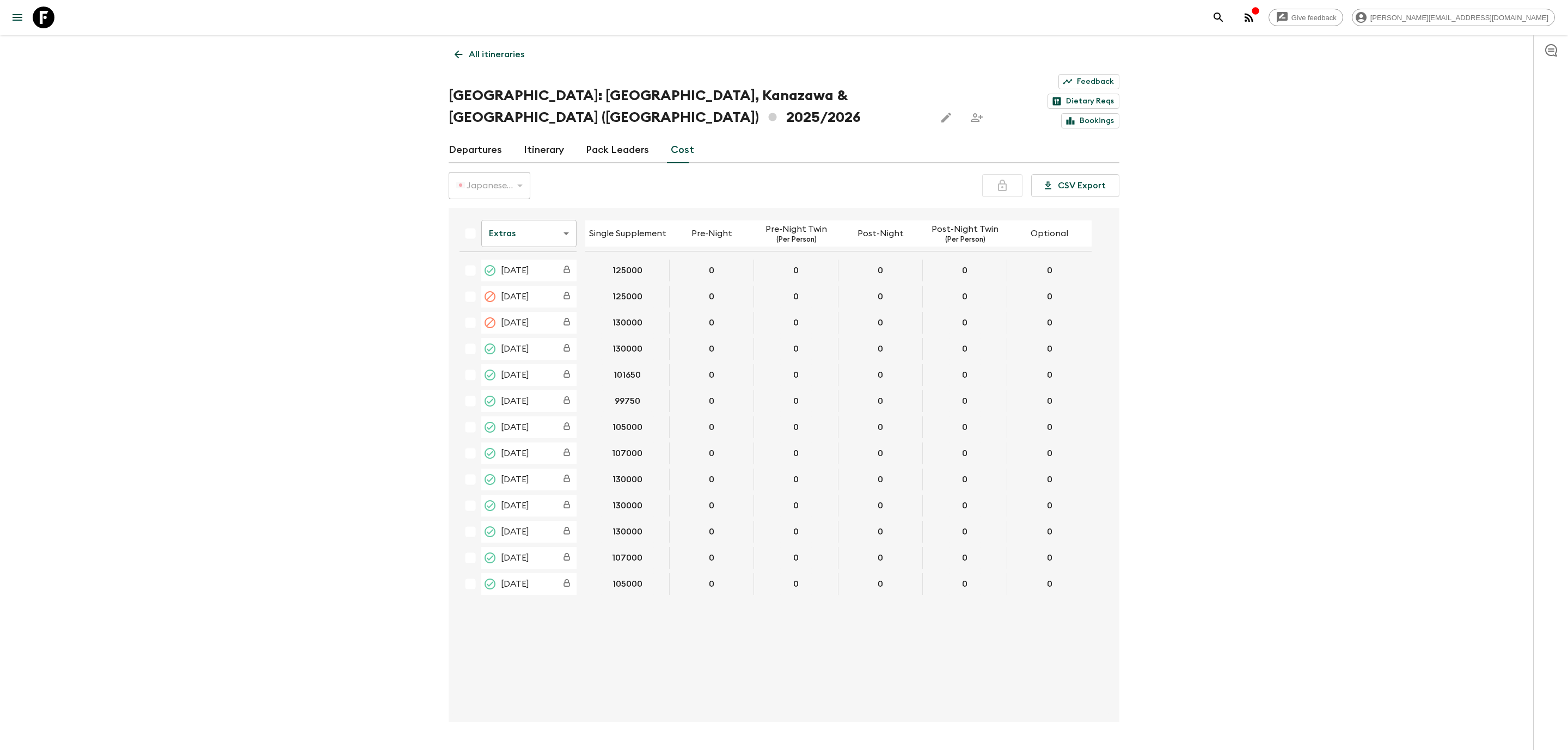
click at [456, 72] on div "All itineraries [GEOGRAPHIC_DATA]: [GEOGRAPHIC_DATA], [GEOGRAPHIC_DATA] & [GEOG…" at bounding box center [784, 378] width 697 height 687
